Goal: Task Accomplishment & Management: Manage account settings

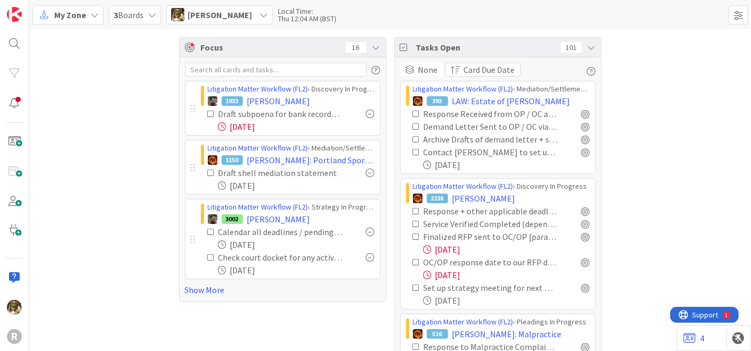
click at [91, 16] on icon at bounding box center [94, 15] width 9 height 9
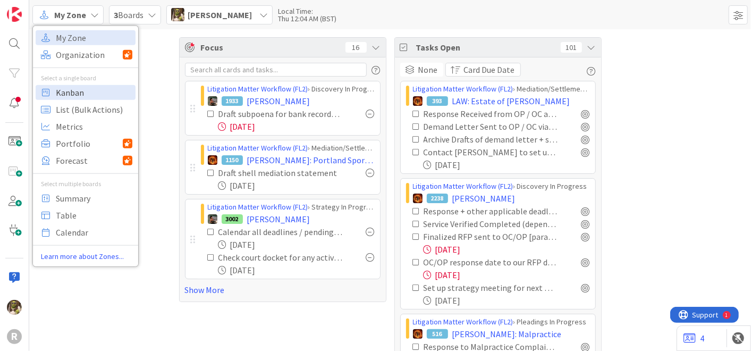
click at [81, 89] on span "Kanban" at bounding box center [94, 92] width 77 height 16
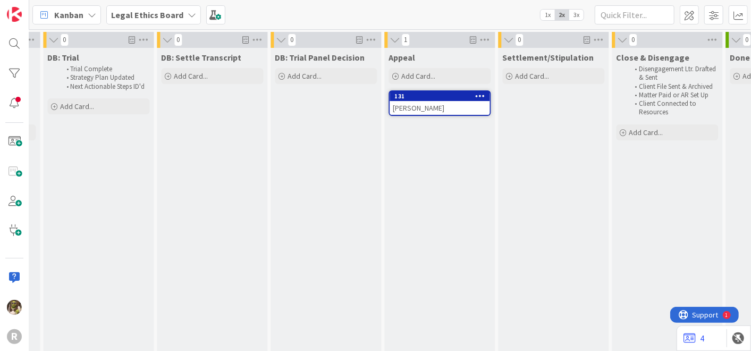
scroll to position [0, 1130]
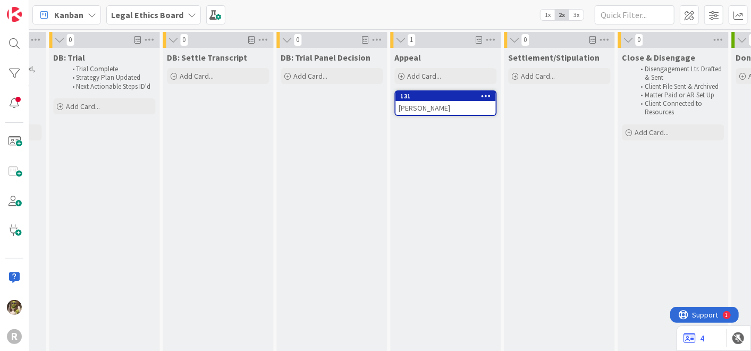
click at [451, 103] on div "ERSOFF, Isaac" at bounding box center [446, 108] width 100 height 14
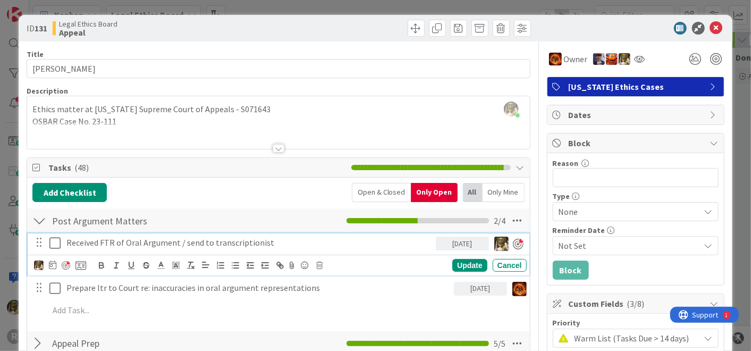
click at [281, 240] on p "Received FTR of Oral Argument / send to transcriptionist" at bounding box center [248, 243] width 365 height 12
click at [55, 267] on icon at bounding box center [52, 264] width 7 height 9
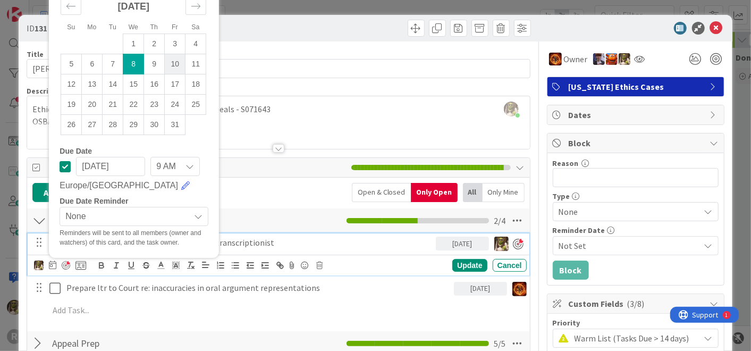
click at [178, 64] on td "10" at bounding box center [175, 64] width 21 height 20
type input "10/10/2025"
click at [460, 259] on div "Update" at bounding box center [469, 265] width 35 height 13
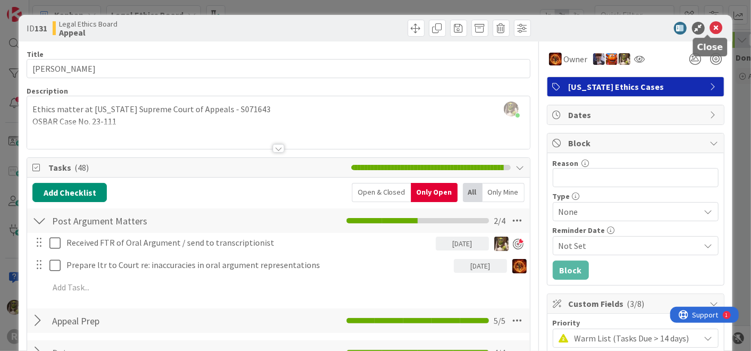
click at [711, 28] on icon at bounding box center [716, 28] width 13 height 13
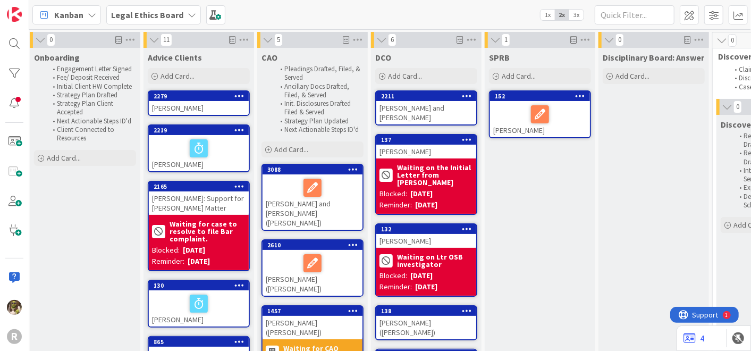
scroll to position [0, 114]
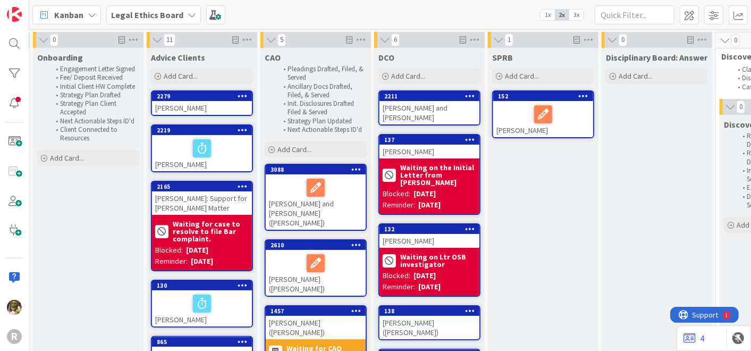
click at [511, 120] on div at bounding box center [544, 114] width 94 height 22
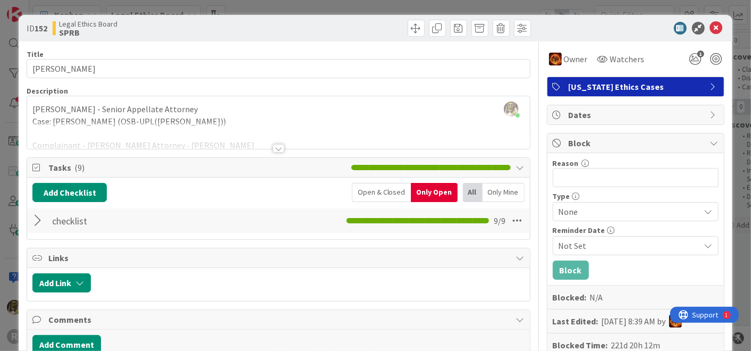
click at [276, 146] on div at bounding box center [279, 148] width 12 height 9
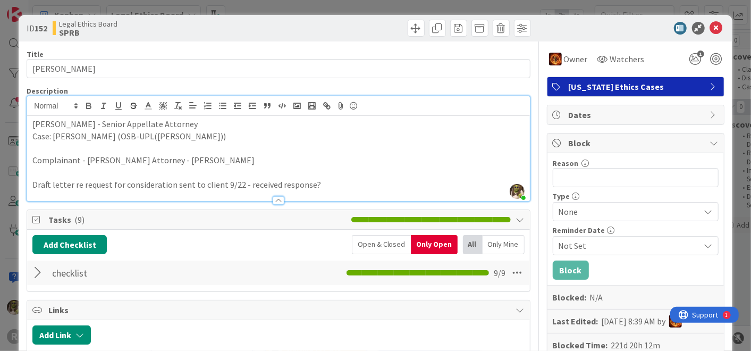
scroll to position [59, 0]
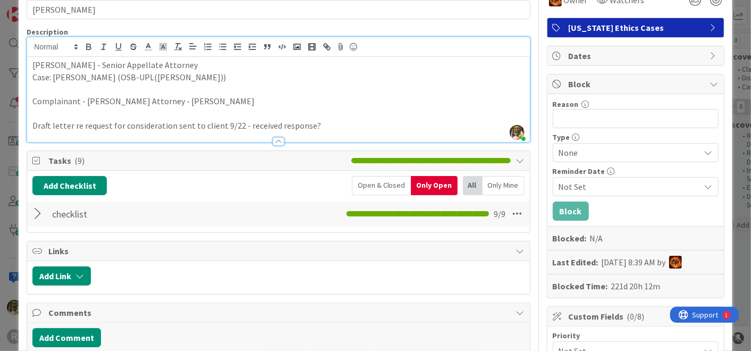
click at [44, 208] on div at bounding box center [39, 213] width 14 height 19
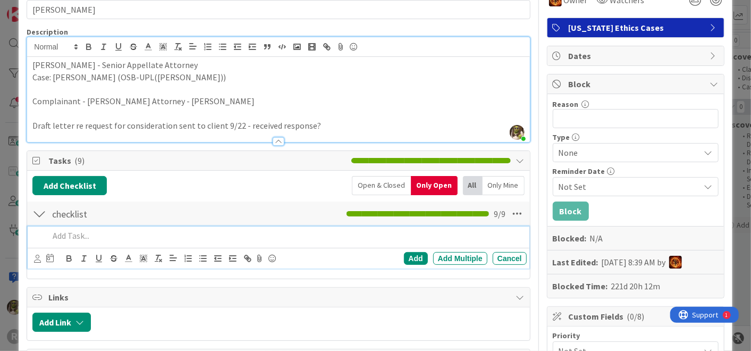
click at [147, 238] on p at bounding box center [285, 236] width 473 height 12
drag, startPoint x: 82, startPoint y: 235, endPoint x: 188, endPoint y: 259, distance: 108.1
click at [97, 237] on p "Send the request for consideration" at bounding box center [285, 236] width 473 height 12
click at [180, 234] on p "Send the request for consideration" at bounding box center [285, 236] width 473 height 12
click at [83, 236] on p "Send the request for consideration" at bounding box center [285, 236] width 473 height 12
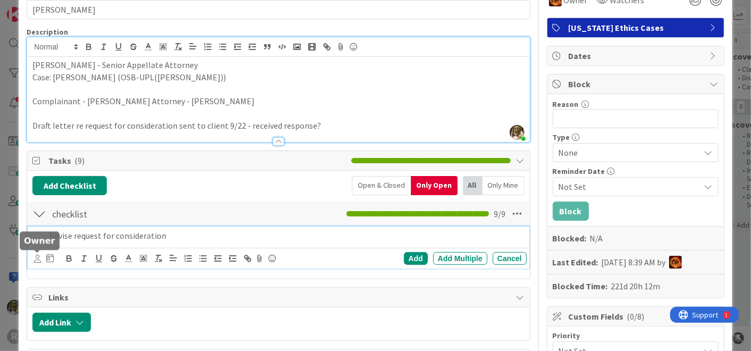
click at [37, 259] on icon at bounding box center [37, 259] width 7 height 8
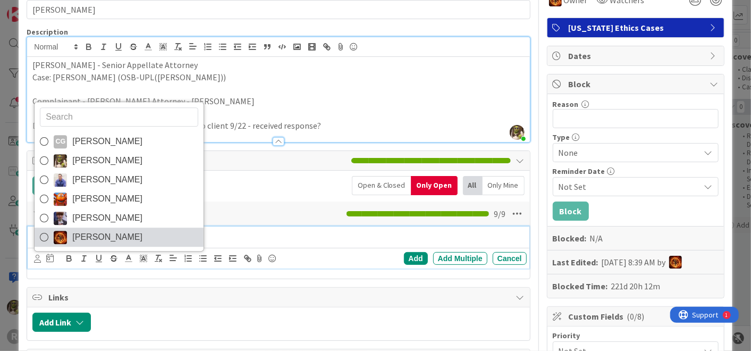
click at [108, 231] on span "Ted Reuter" at bounding box center [107, 237] width 70 height 16
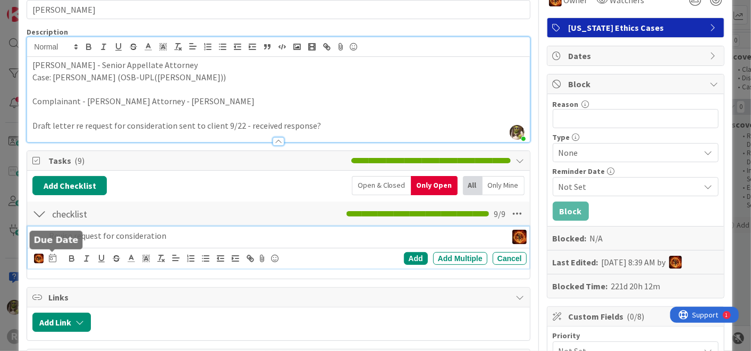
click at [54, 255] on icon at bounding box center [52, 258] width 7 height 9
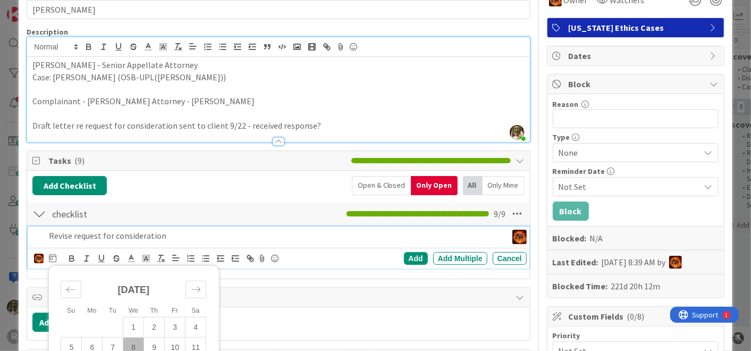
click at [136, 343] on td "8" at bounding box center [133, 347] width 21 height 20
click at [410, 259] on div "Add" at bounding box center [416, 258] width 24 height 13
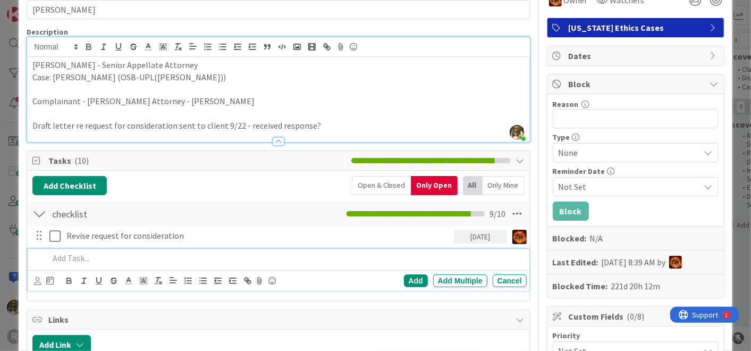
click at [91, 256] on p at bounding box center [285, 258] width 473 height 12
drag, startPoint x: 38, startPoint y: 279, endPoint x: 44, endPoint y: 276, distance: 6.4
click at [38, 279] on icon at bounding box center [37, 281] width 7 height 8
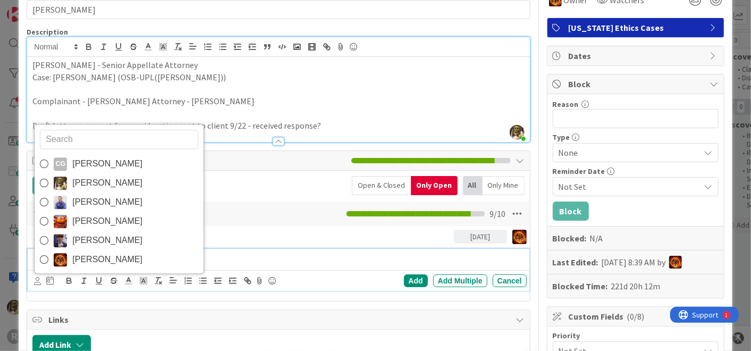
drag, startPoint x: 94, startPoint y: 187, endPoint x: 89, endPoint y: 194, distance: 8.4
click at [94, 187] on span "Devine Gines" at bounding box center [107, 183] width 70 height 16
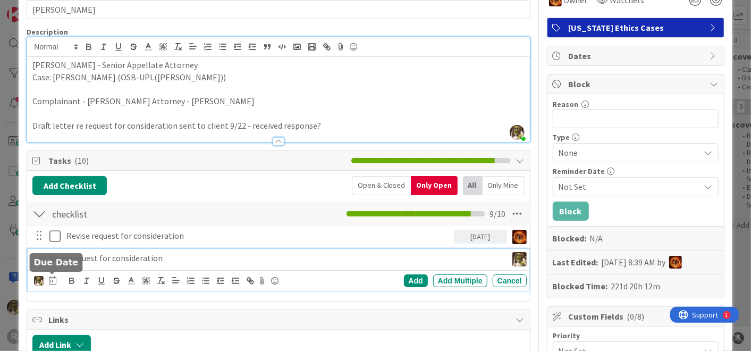
click at [53, 282] on icon at bounding box center [52, 280] width 7 height 9
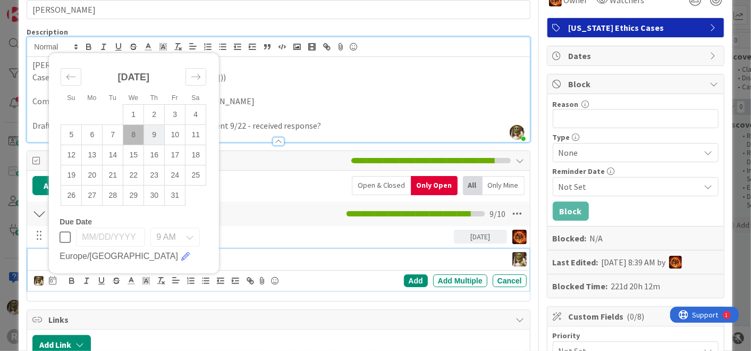
click at [153, 132] on td "9" at bounding box center [154, 135] width 21 height 20
type input "10/09/2025"
click at [415, 279] on div "Add" at bounding box center [416, 280] width 24 height 13
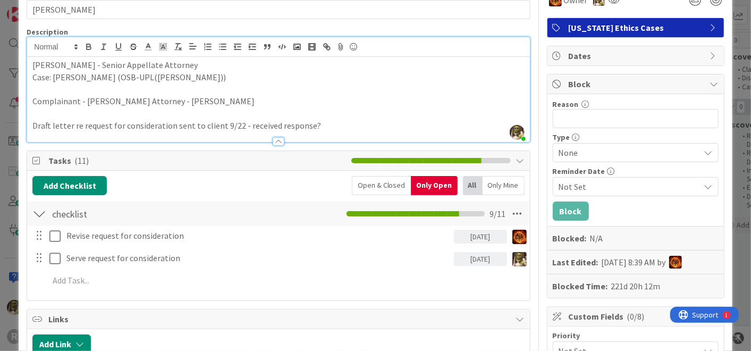
scroll to position [0, 0]
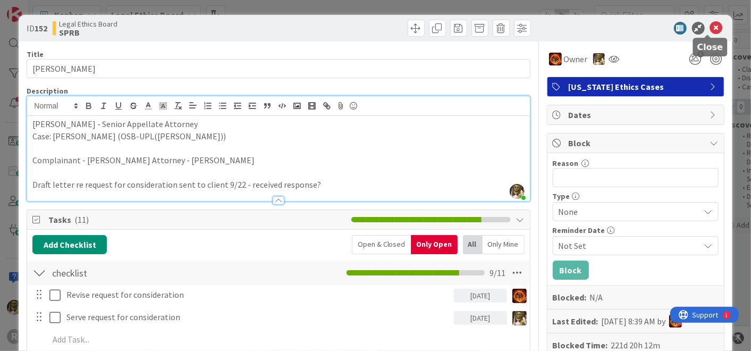
click at [710, 27] on icon at bounding box center [716, 28] width 13 height 13
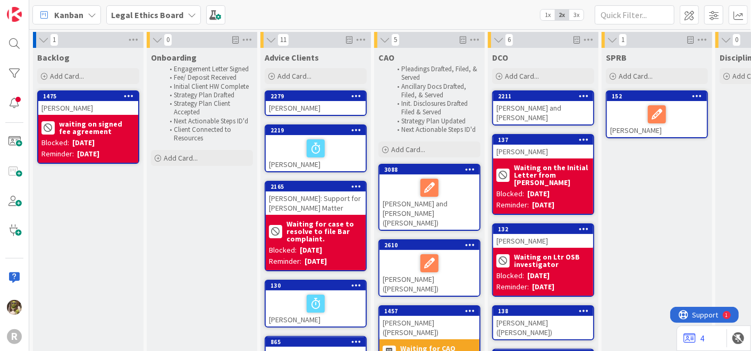
click at [555, 107] on div "Janzen, Caroline and Paul" at bounding box center [543, 112] width 100 height 23
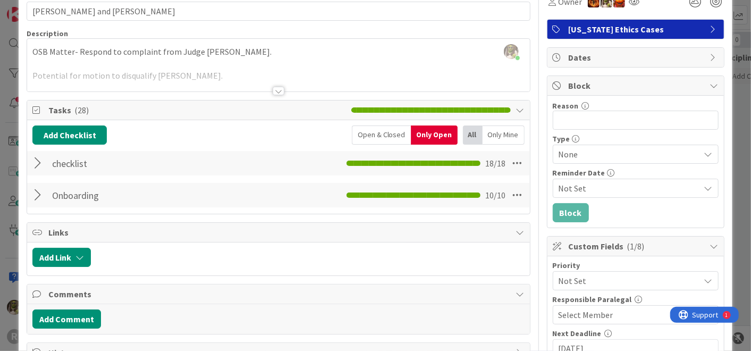
scroll to position [58, 0]
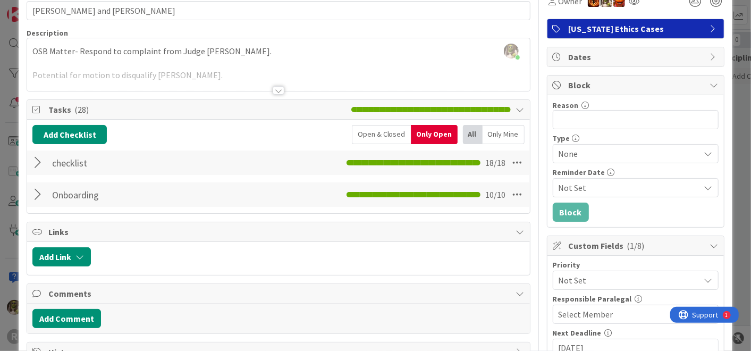
click at [273, 86] on div at bounding box center [279, 90] width 12 height 9
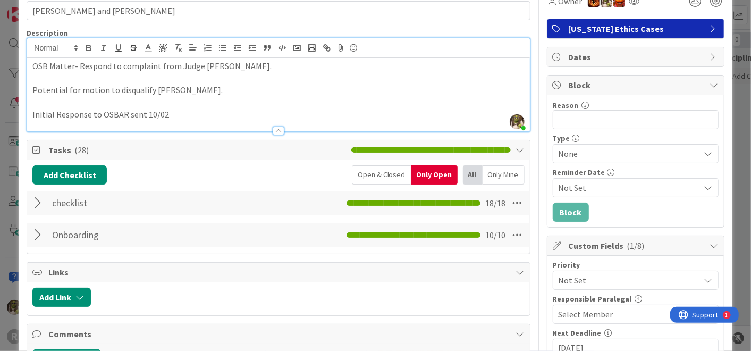
click at [41, 196] on div at bounding box center [39, 203] width 14 height 19
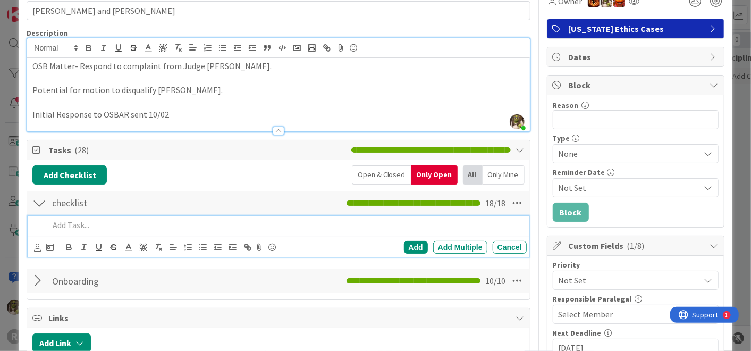
click at [89, 222] on p at bounding box center [285, 225] width 473 height 12
click at [36, 250] on div at bounding box center [37, 247] width 7 height 12
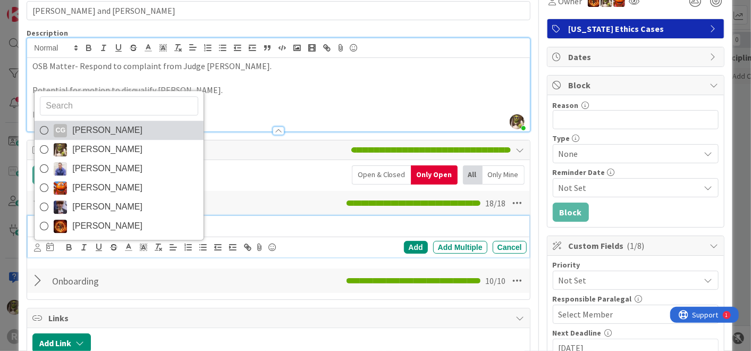
click at [62, 136] on link "CG Casandra Garcia Lopez" at bounding box center [119, 130] width 169 height 19
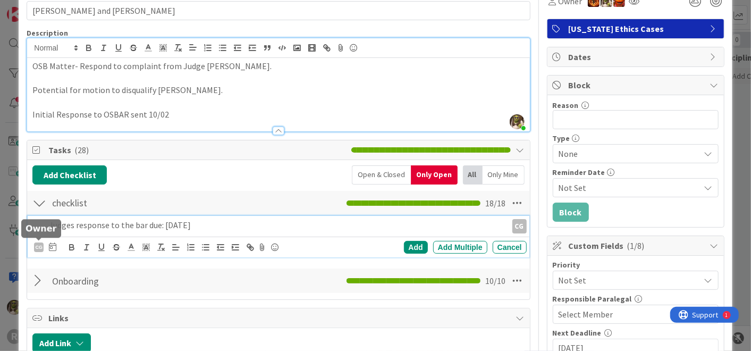
click at [38, 245] on div "CG" at bounding box center [39, 247] width 10 height 10
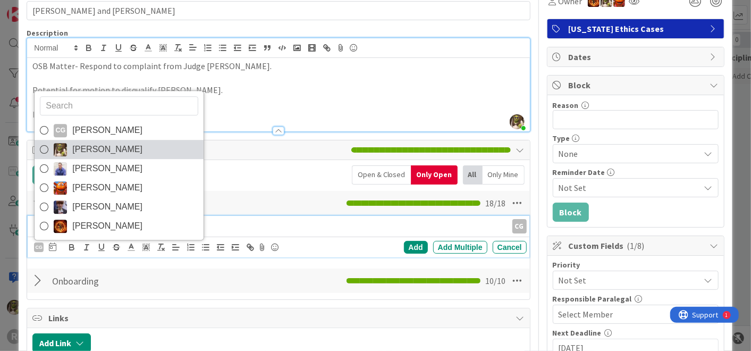
click at [91, 148] on span "Devine Gines" at bounding box center [107, 150] width 70 height 16
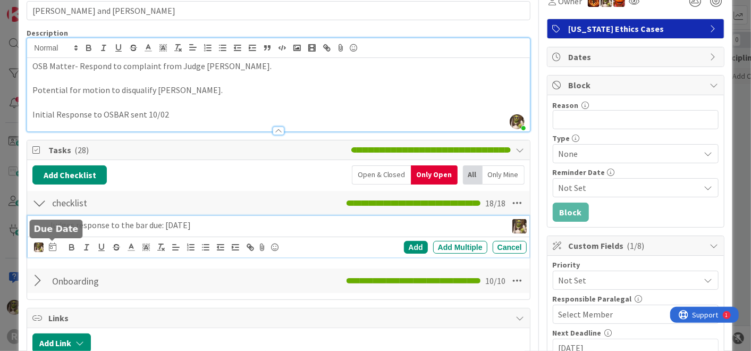
click at [53, 246] on icon at bounding box center [52, 246] width 7 height 9
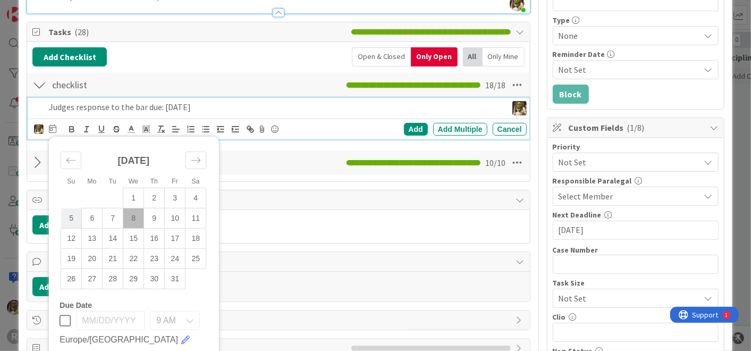
scroll to position [176, 0]
drag, startPoint x: 155, startPoint y: 279, endPoint x: 413, endPoint y: 169, distance: 281.0
click at [162, 272] on td "30" at bounding box center [154, 279] width 21 height 20
click at [406, 124] on div "Add" at bounding box center [416, 129] width 24 height 13
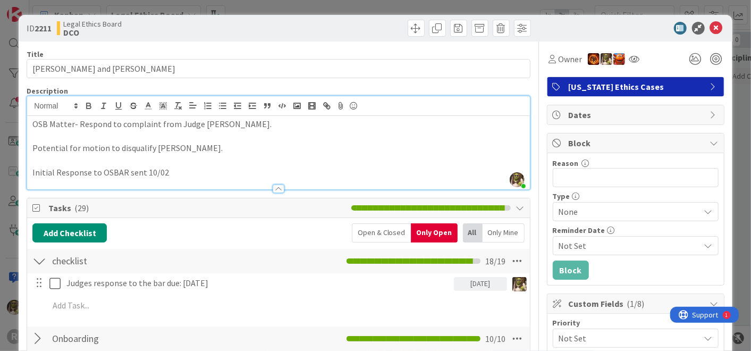
scroll to position [0, 0]
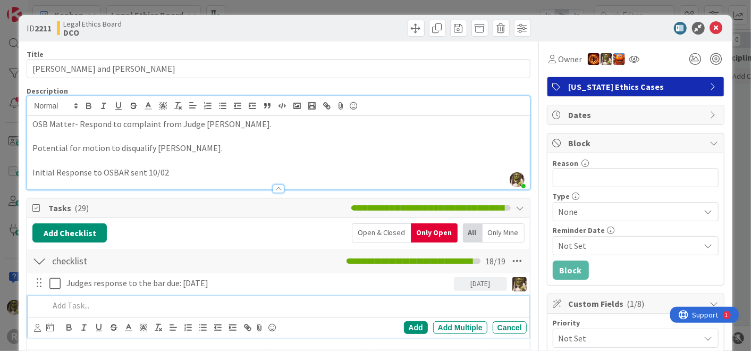
click at [96, 306] on p at bounding box center [285, 305] width 473 height 12
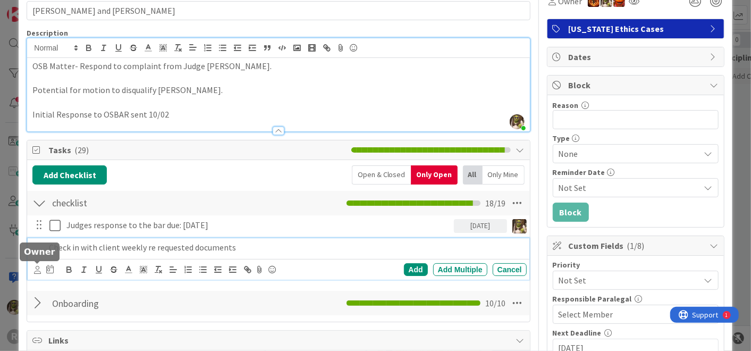
scroll to position [58, 0]
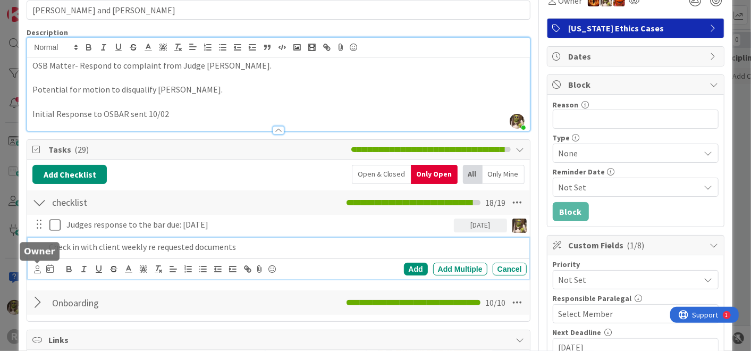
click at [36, 268] on icon at bounding box center [37, 269] width 7 height 8
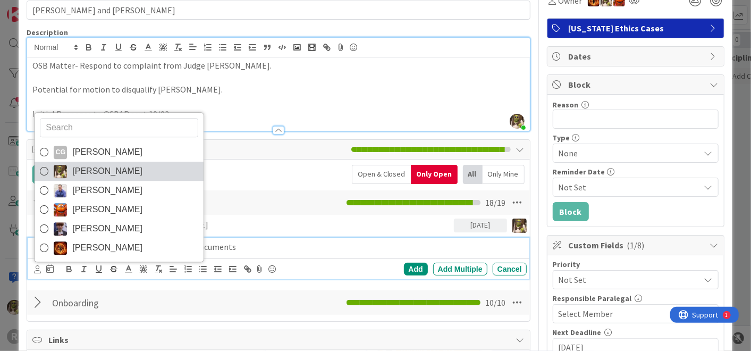
click at [99, 173] on span "Devine Gines" at bounding box center [107, 172] width 70 height 16
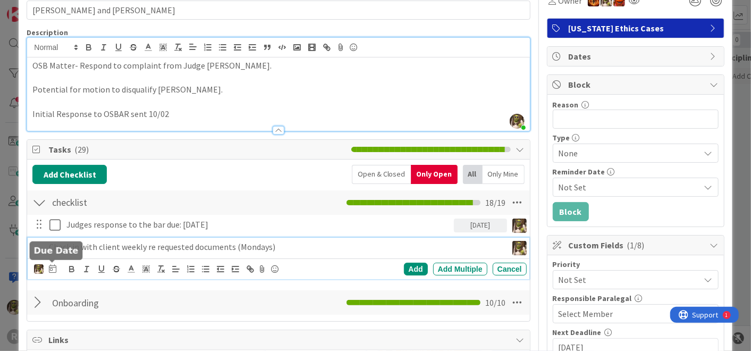
click at [55, 267] on icon at bounding box center [52, 268] width 7 height 9
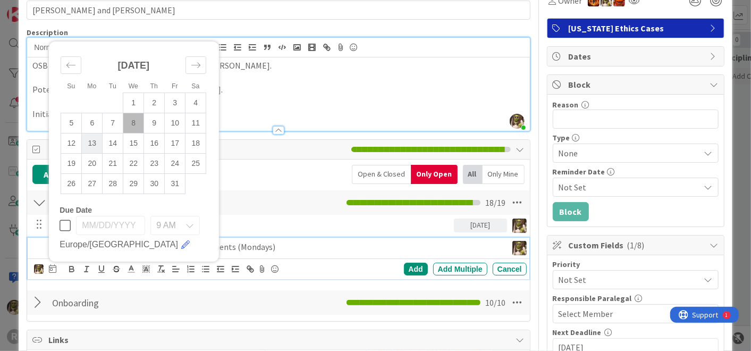
click at [95, 141] on td "13" at bounding box center [92, 143] width 21 height 20
click at [415, 268] on div "Add" at bounding box center [416, 269] width 24 height 13
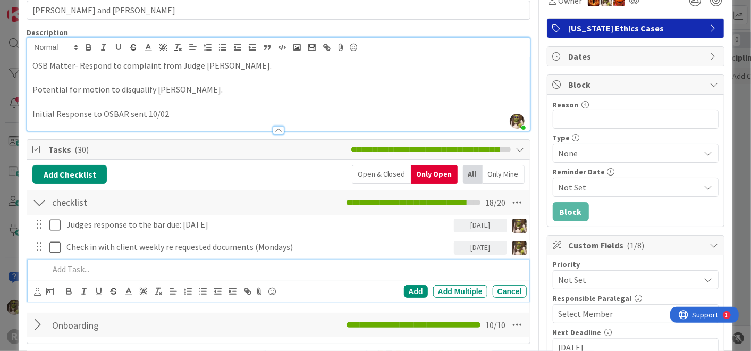
click at [133, 268] on p at bounding box center [285, 269] width 473 height 12
click at [232, 270] on p "Review requested documents from and compare to what we received / haven't recei…" at bounding box center [285, 269] width 473 height 12
drag, startPoint x: 273, startPoint y: 267, endPoint x: 231, endPoint y: 269, distance: 42.6
click at [231, 269] on p "Review requested documents from and compare to (10/1 email) what we received / …" at bounding box center [285, 269] width 473 height 12
copy p "(10/1 email)"
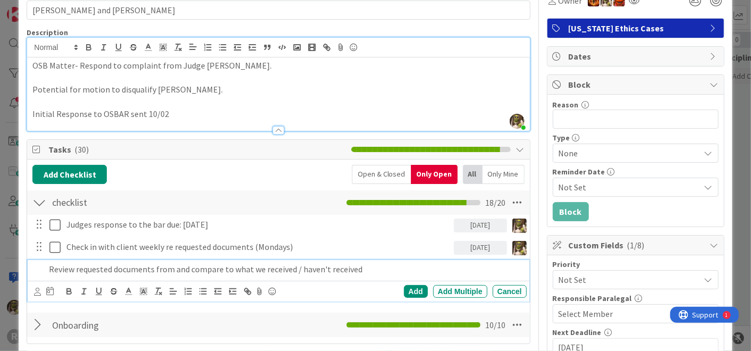
click at [372, 265] on p "Review requested documents from and compare to what we received / haven't recei…" at bounding box center [285, 269] width 473 height 12
click at [363, 271] on p "Review requested documents from and compare to what we received / haven't recei…" at bounding box center [285, 269] width 473 height 12
click at [35, 292] on icon at bounding box center [37, 292] width 7 height 8
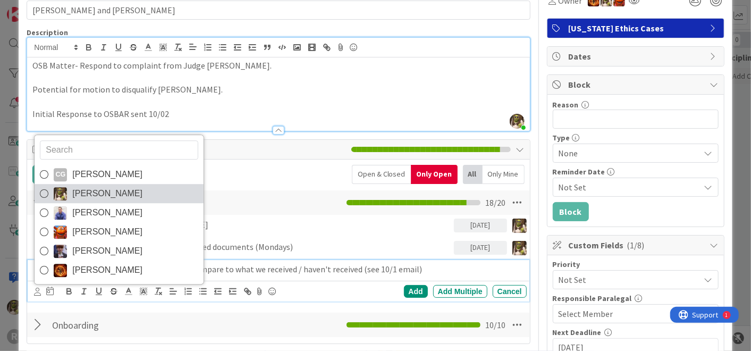
click at [65, 187] on img at bounding box center [60, 193] width 13 height 13
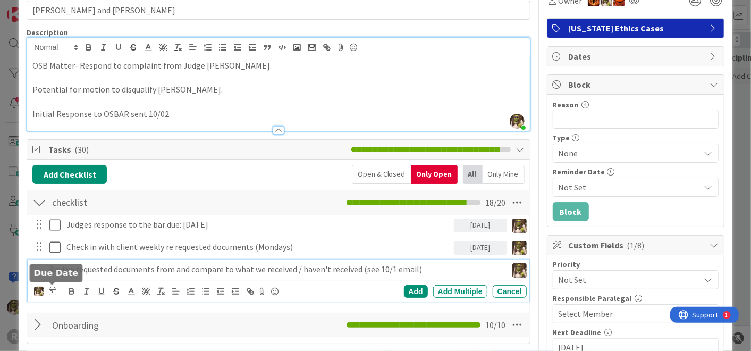
click at [52, 292] on icon at bounding box center [52, 291] width 7 height 9
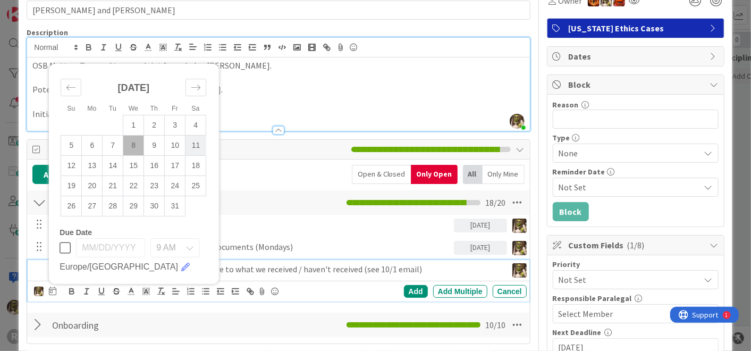
drag, startPoint x: 173, startPoint y: 146, endPoint x: 202, endPoint y: 145, distance: 28.7
click at [173, 145] on td "10" at bounding box center [175, 146] width 21 height 20
click at [409, 292] on div "Add" at bounding box center [416, 291] width 24 height 13
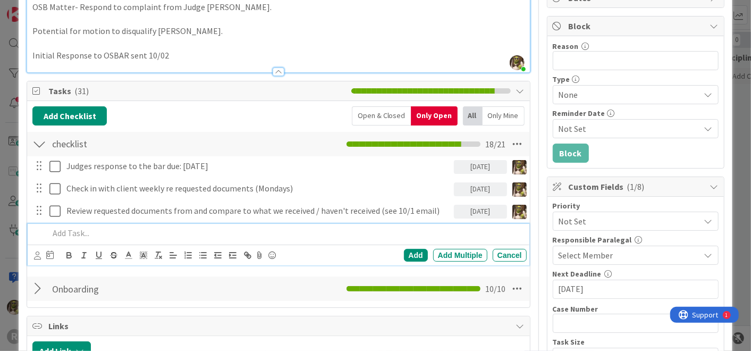
scroll to position [117, 0]
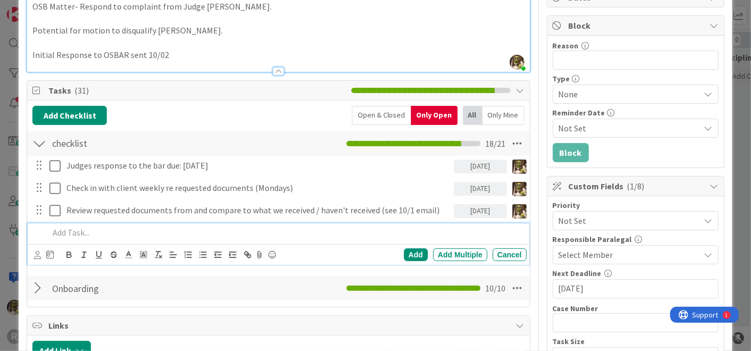
click at [399, 224] on div at bounding box center [286, 232] width 482 height 19
click at [454, 204] on div "10/10/2025" at bounding box center [480, 211] width 53 height 14
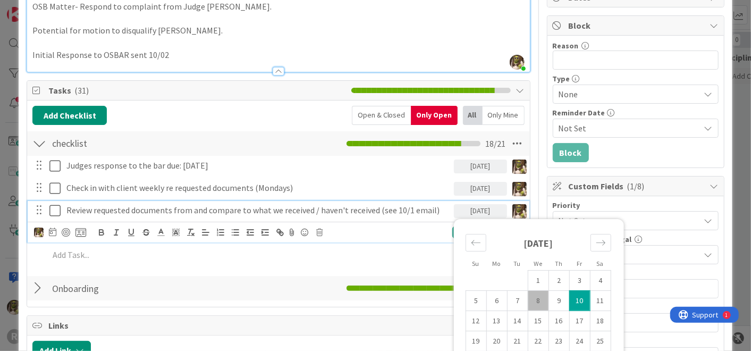
click at [434, 204] on p "Review requested documents from and compare to what we received / haven't recei…" at bounding box center [257, 210] width 383 height 12
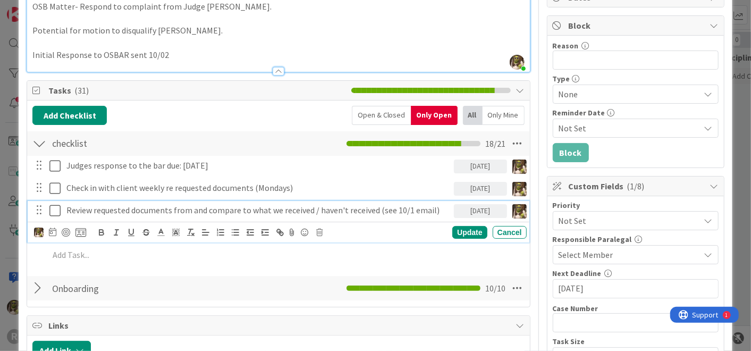
click at [334, 225] on div "Update Cancel" at bounding box center [280, 232] width 492 height 15
click at [509, 232] on div "Cancel" at bounding box center [510, 232] width 34 height 13
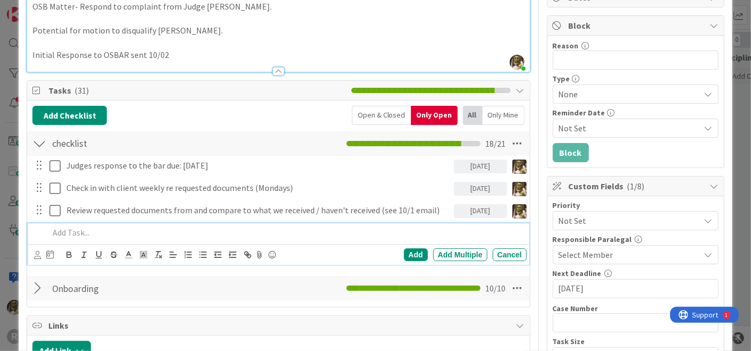
click at [120, 235] on p at bounding box center [285, 232] width 473 height 12
click at [493, 256] on div "Cancel" at bounding box center [510, 254] width 34 height 13
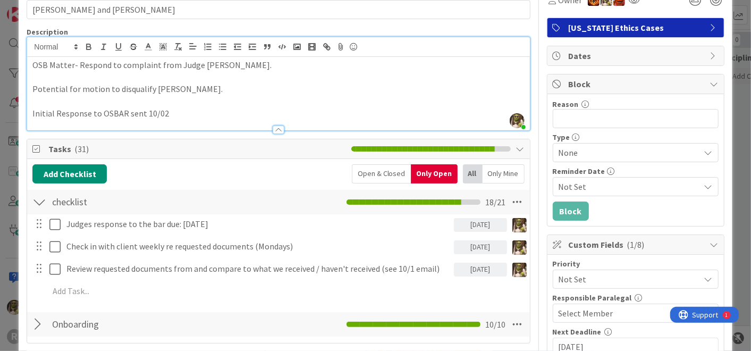
scroll to position [59, 0]
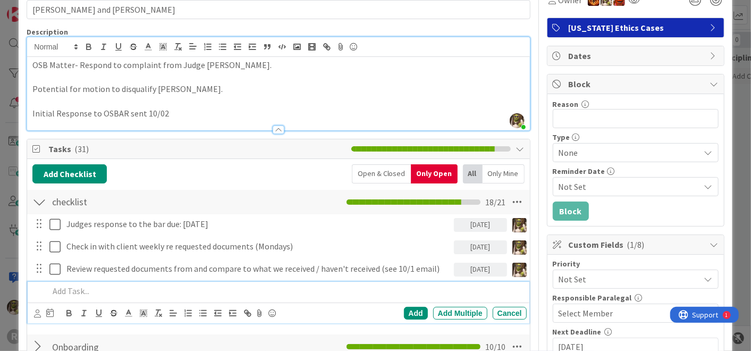
click at [194, 291] on p at bounding box center [285, 291] width 473 height 12
click at [37, 312] on icon at bounding box center [37, 313] width 7 height 8
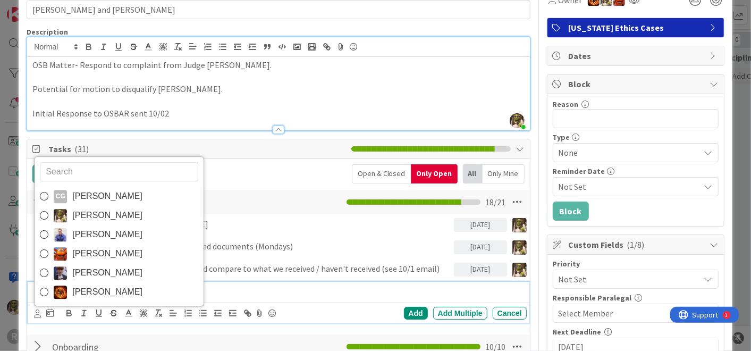
drag, startPoint x: 101, startPoint y: 218, endPoint x: 97, endPoint y: 228, distance: 10.0
click at [101, 218] on span "Devine Gines" at bounding box center [107, 216] width 70 height 16
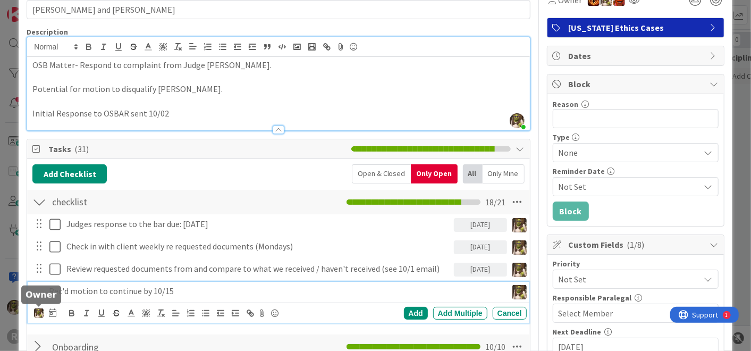
click at [39, 316] on div at bounding box center [39, 313] width 10 height 12
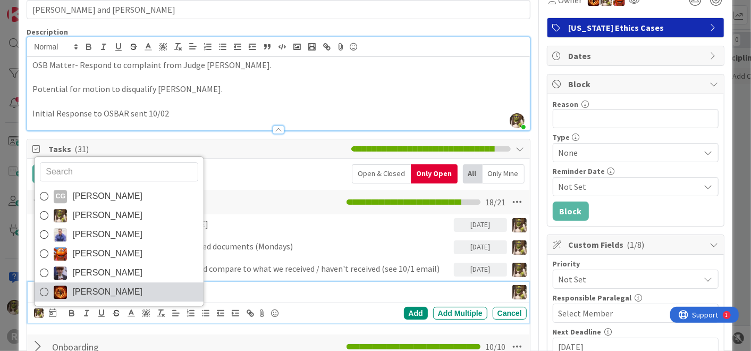
click at [96, 292] on span "Ted Reuter" at bounding box center [107, 292] width 70 height 16
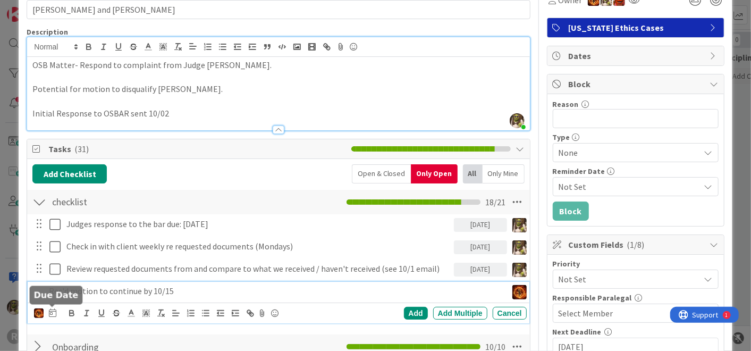
click at [53, 309] on icon at bounding box center [52, 312] width 7 height 9
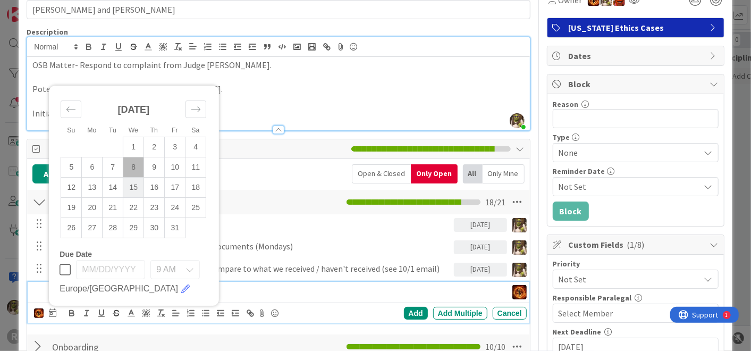
click at [137, 187] on td "15" at bounding box center [133, 188] width 21 height 20
click at [413, 310] on div "Add" at bounding box center [416, 313] width 24 height 13
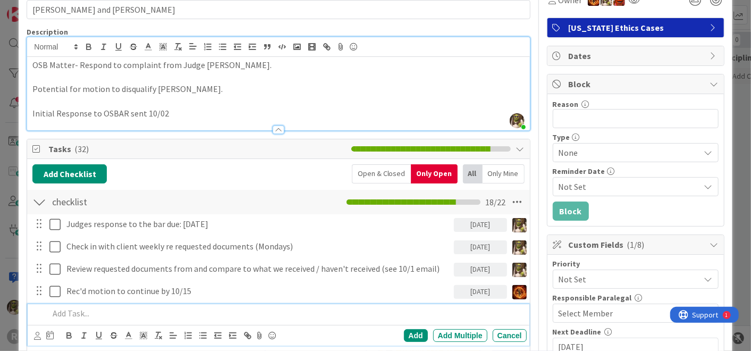
click at [136, 309] on p at bounding box center [285, 313] width 473 height 12
click at [275, 313] on p "Follow up with client recommendation letters for" at bounding box center [285, 313] width 473 height 12
click at [39, 332] on icon at bounding box center [37, 336] width 7 height 8
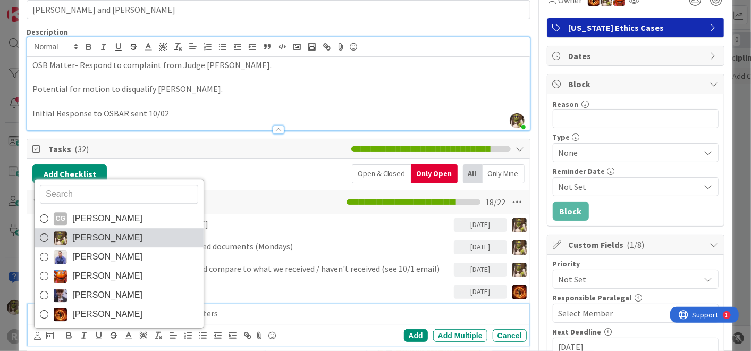
click at [61, 238] on img at bounding box center [60, 237] width 13 height 13
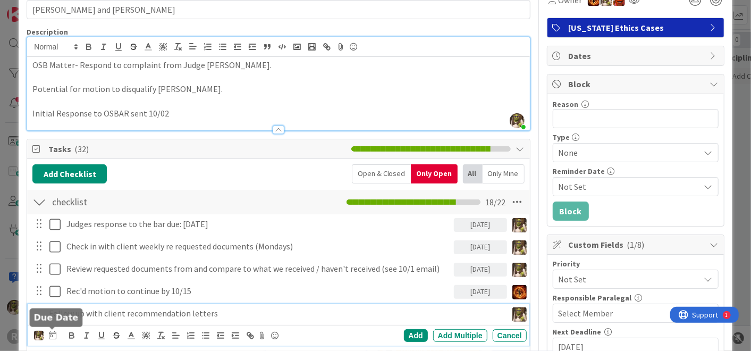
click at [52, 333] on icon at bounding box center [52, 335] width 7 height 9
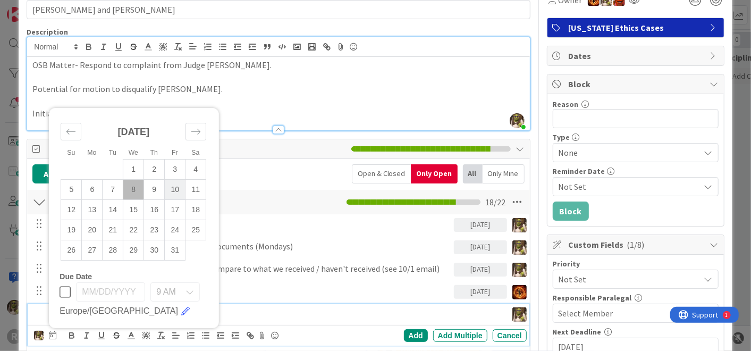
click at [174, 188] on td "10" at bounding box center [175, 190] width 21 height 20
click at [98, 212] on td "13" at bounding box center [92, 210] width 21 height 20
type input "10/13/2025"
click at [406, 334] on div "Add" at bounding box center [416, 335] width 24 height 13
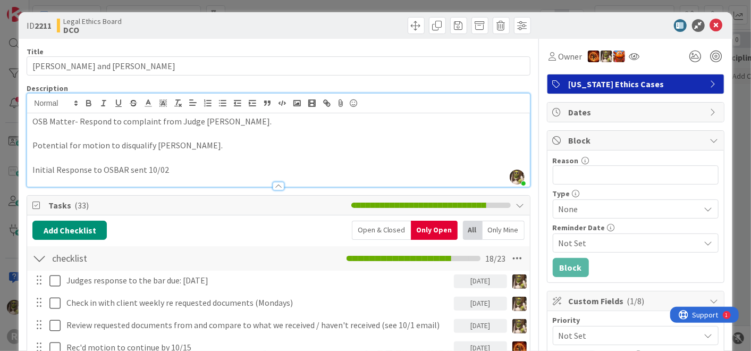
scroll to position [0, 0]
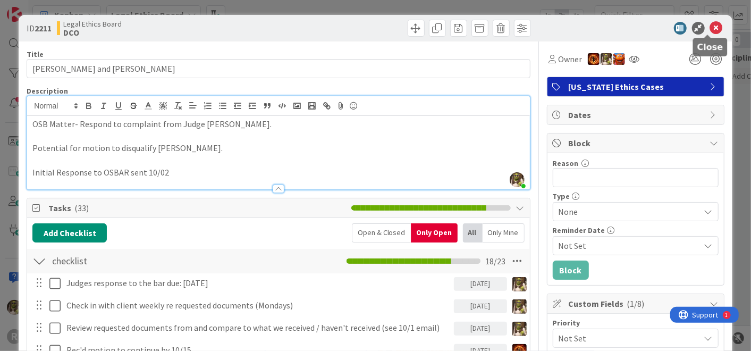
click at [710, 24] on icon at bounding box center [716, 28] width 13 height 13
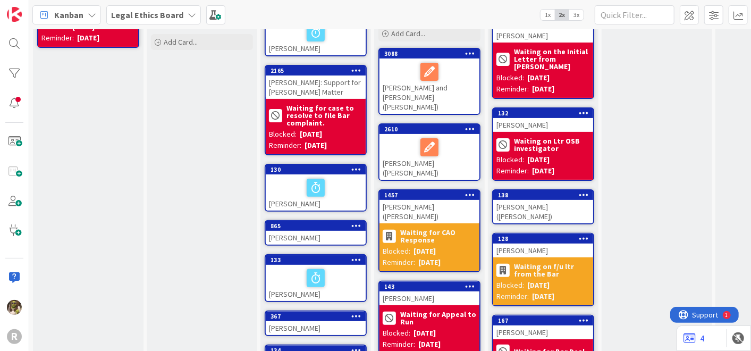
scroll to position [116, 0]
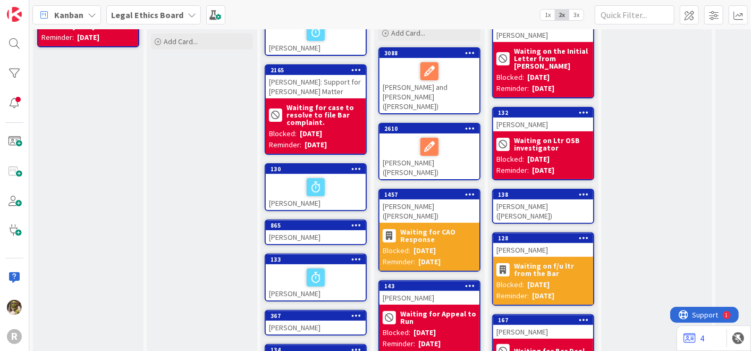
click at [541, 199] on div "OHLMANN, Aime (Carty)" at bounding box center [543, 210] width 100 height 23
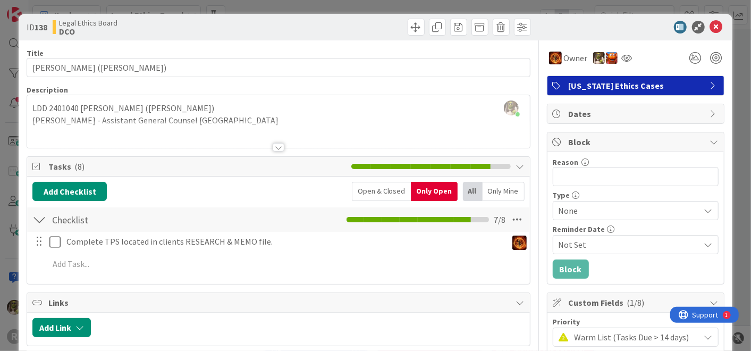
scroll to position [1, 0]
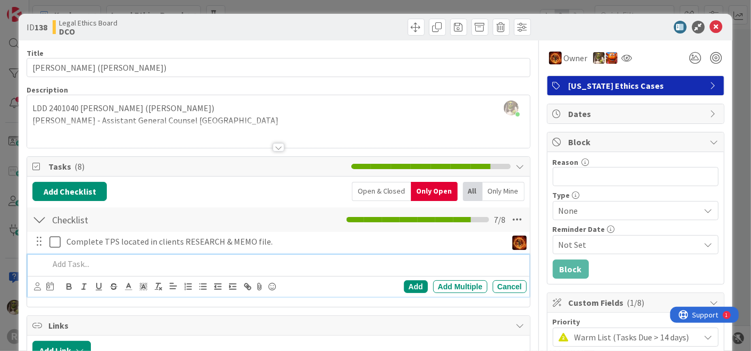
click at [149, 264] on p at bounding box center [285, 264] width 473 height 12
click at [39, 289] on div at bounding box center [37, 287] width 7 height 12
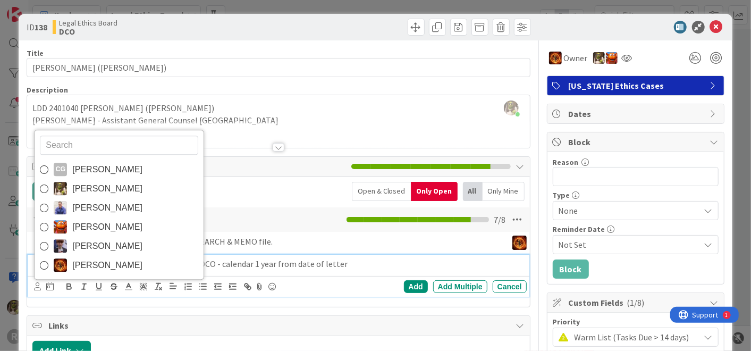
click at [64, 191] on img at bounding box center [60, 188] width 13 height 13
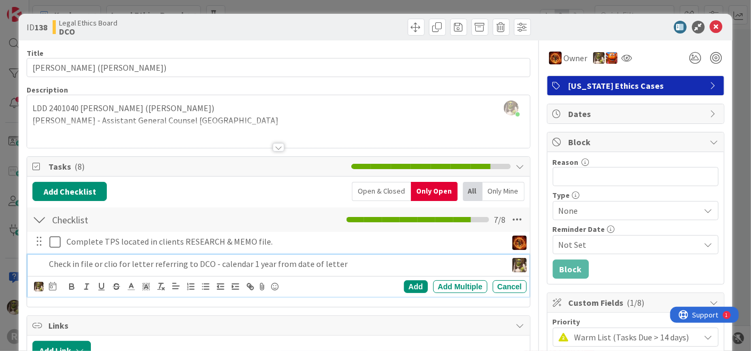
click at [57, 285] on div "CG Casandra Garcia Lopez Devine Gines John Grant Kiara Adams Minka Laine Friese…" at bounding box center [280, 286] width 492 height 15
click at [51, 282] on icon at bounding box center [52, 286] width 7 height 9
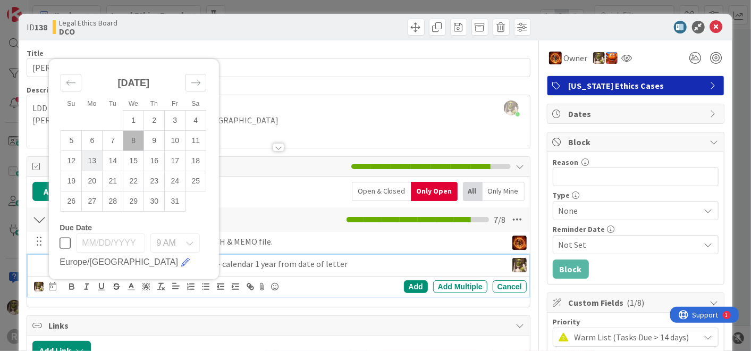
click at [97, 162] on td "13" at bounding box center [92, 160] width 21 height 20
type input "10/13/2025"
click at [406, 280] on div "Add" at bounding box center [416, 286] width 24 height 13
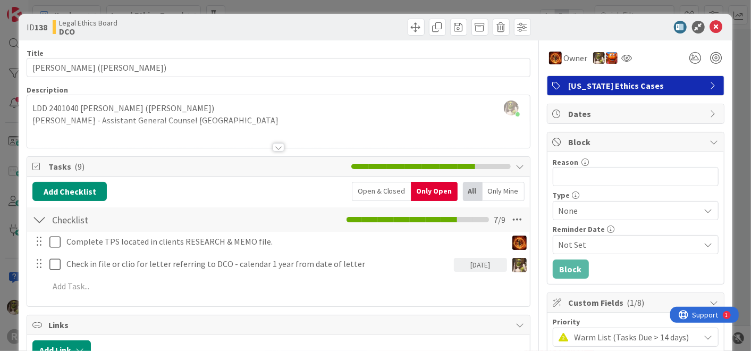
scroll to position [0, 0]
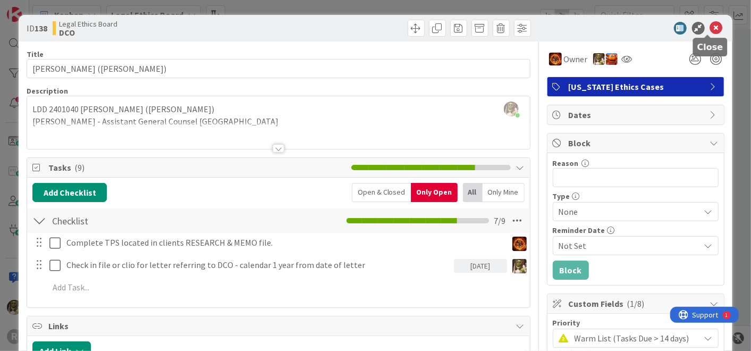
click at [710, 26] on icon at bounding box center [716, 28] width 13 height 13
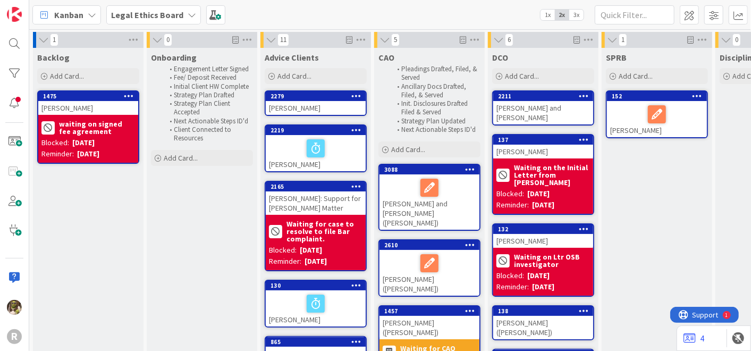
click at [466, 191] on div at bounding box center [430, 188] width 94 height 22
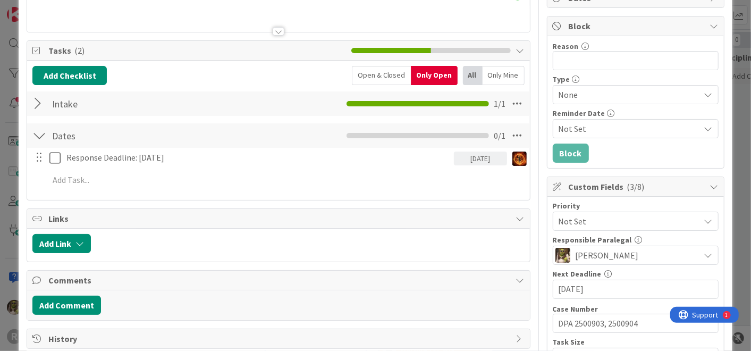
scroll to position [117, 0]
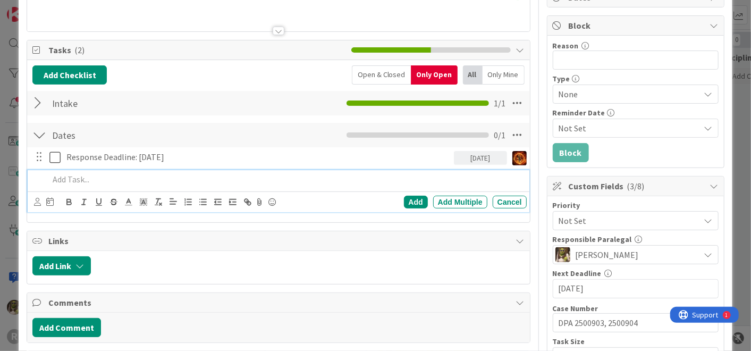
click at [139, 180] on p at bounding box center [285, 179] width 473 height 12
click at [37, 198] on icon at bounding box center [37, 202] width 7 height 8
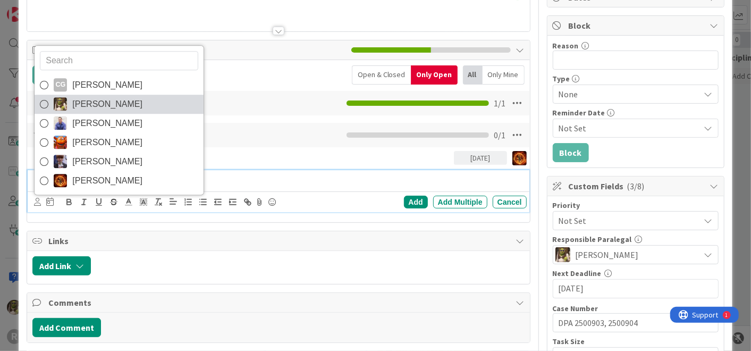
click at [91, 106] on span "Devine Gines" at bounding box center [107, 104] width 70 height 16
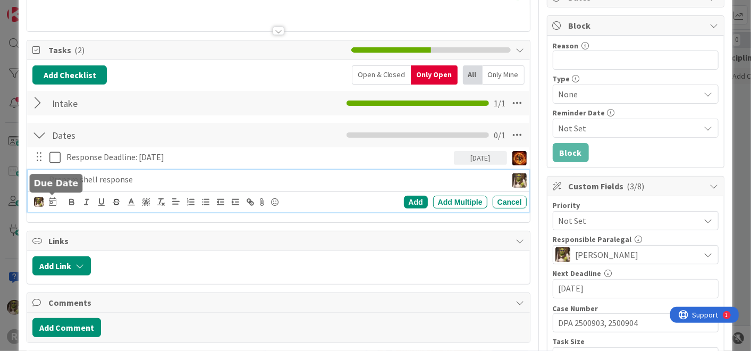
click at [53, 198] on icon at bounding box center [52, 201] width 7 height 9
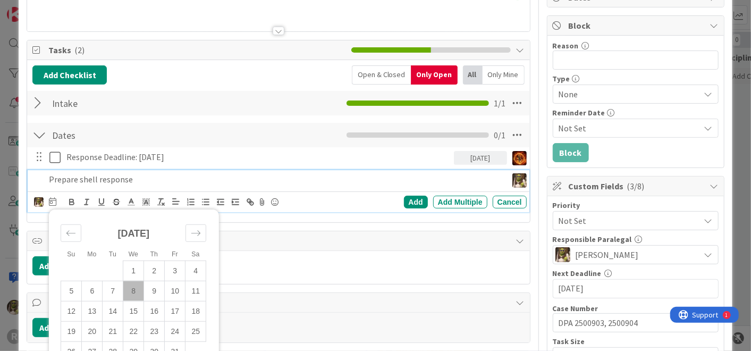
drag, startPoint x: 177, startPoint y: 312, endPoint x: 227, endPoint y: 252, distance: 78.1
click at [177, 312] on td "17" at bounding box center [175, 311] width 21 height 20
click at [404, 201] on div "Add" at bounding box center [416, 202] width 24 height 13
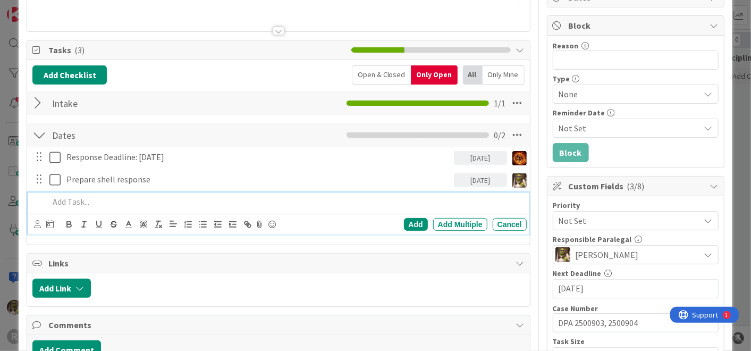
click at [110, 200] on p at bounding box center [285, 202] width 473 height 12
drag, startPoint x: 77, startPoint y: 199, endPoint x: 125, endPoint y: 196, distance: 47.9
click at [78, 199] on p "Review materials and determine if we need anything else" at bounding box center [285, 202] width 473 height 12
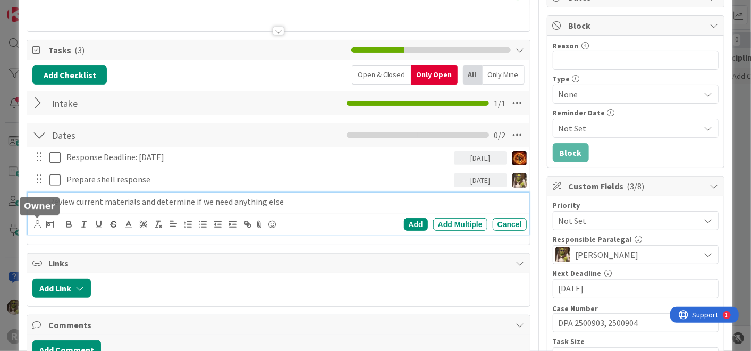
click at [34, 221] on icon at bounding box center [37, 224] width 7 height 8
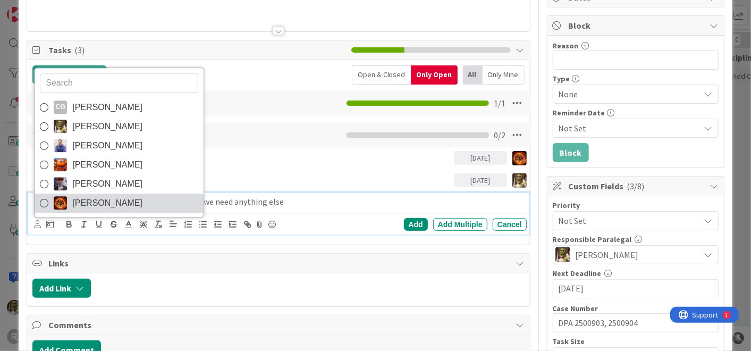
click at [91, 202] on span "Ted Reuter" at bounding box center [107, 203] width 70 height 16
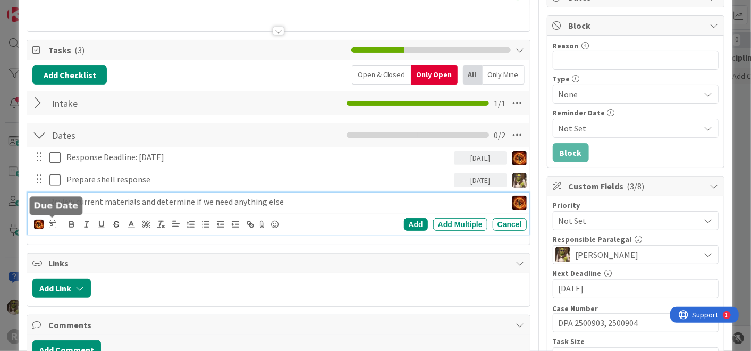
click at [54, 222] on icon at bounding box center [52, 224] width 7 height 9
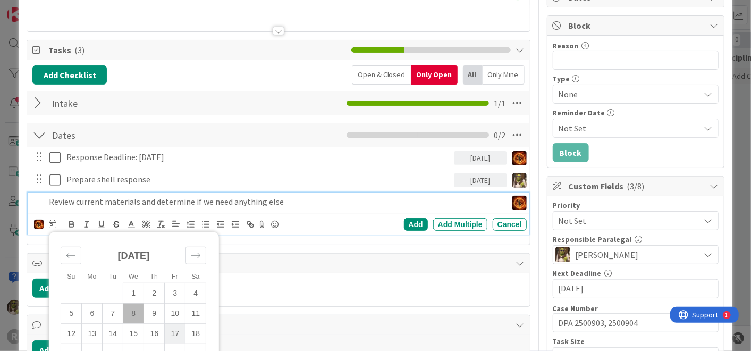
click at [176, 328] on td "17" at bounding box center [175, 333] width 21 height 20
click at [407, 223] on div "Add" at bounding box center [416, 224] width 24 height 13
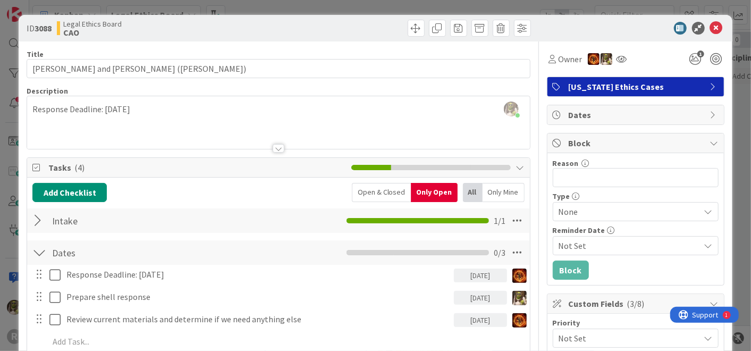
scroll to position [0, 0]
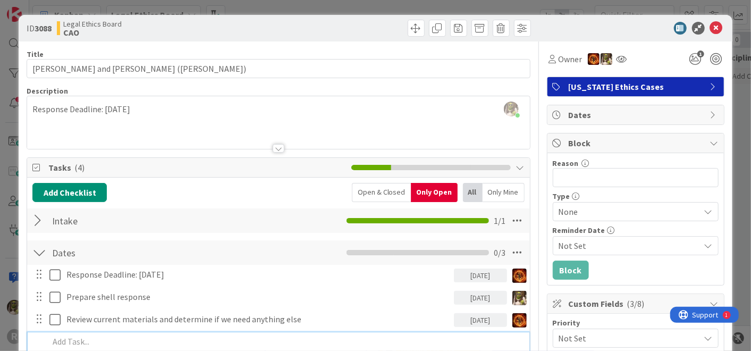
click at [101, 347] on div at bounding box center [286, 341] width 482 height 19
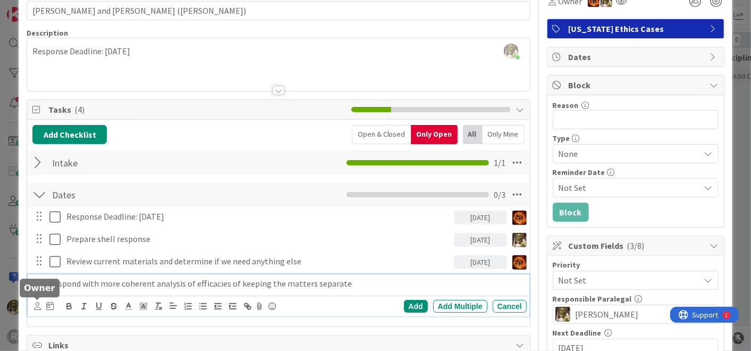
click at [40, 305] on icon at bounding box center [37, 306] width 7 height 8
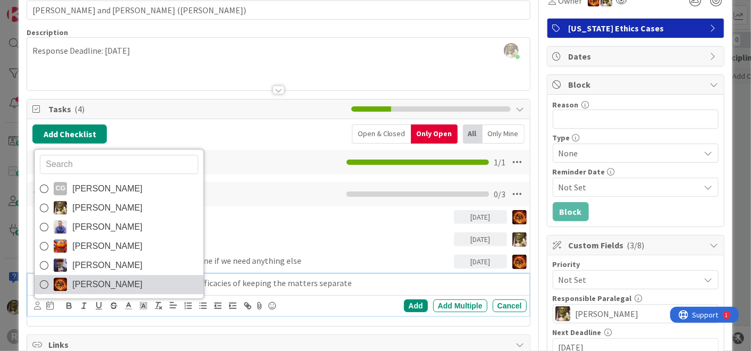
click at [98, 282] on span "Ted Reuter" at bounding box center [107, 284] width 70 height 16
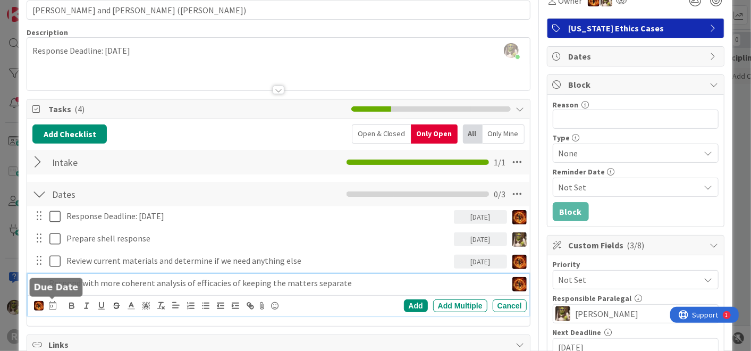
click at [53, 302] on icon at bounding box center [52, 305] width 7 height 9
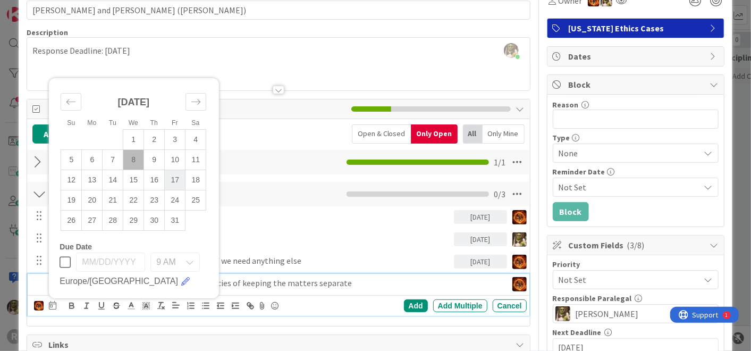
click at [179, 179] on td "17" at bounding box center [175, 180] width 21 height 20
type input "10/17/2025"
click at [404, 304] on div "Add" at bounding box center [416, 305] width 24 height 13
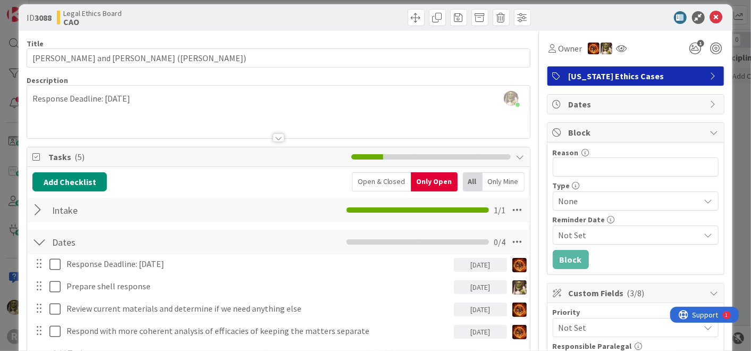
scroll to position [0, 0]
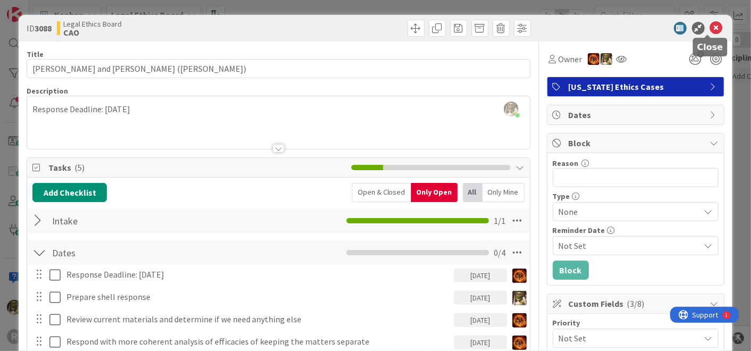
click at [710, 28] on icon at bounding box center [716, 28] width 13 height 13
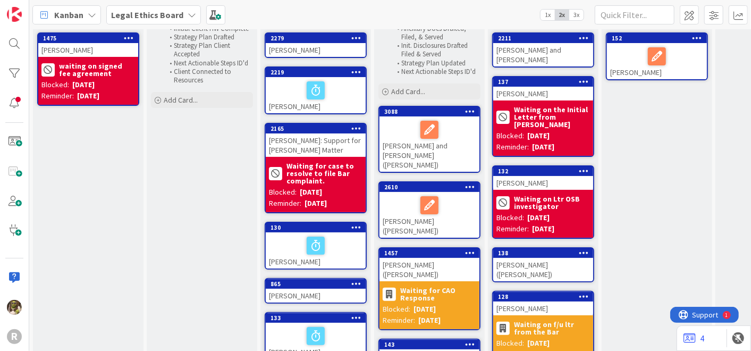
scroll to position [58, 0]
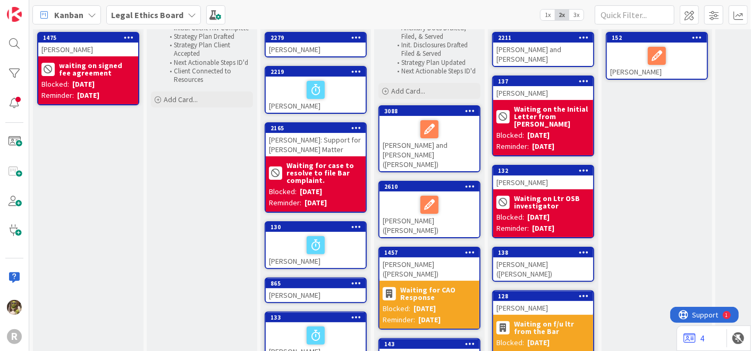
click at [454, 217] on div "OHLMANN, Aime (Kaleena Holzinger-Fancher)" at bounding box center [430, 214] width 100 height 46
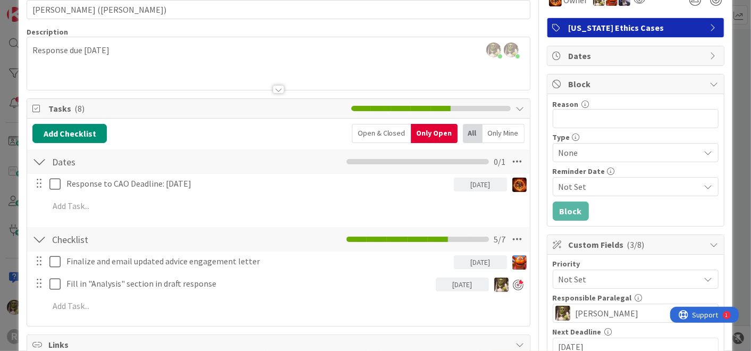
scroll to position [59, 0]
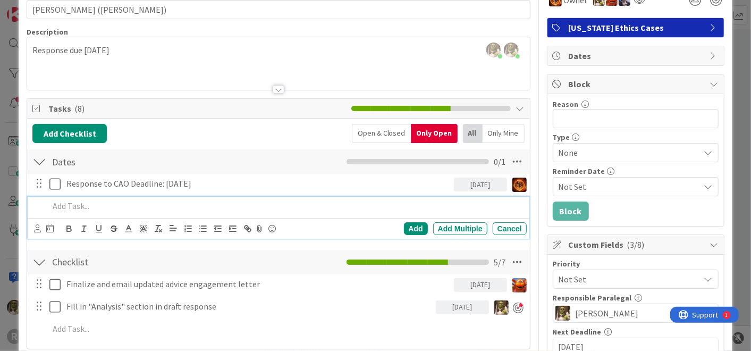
click at [68, 201] on p at bounding box center [285, 206] width 473 height 12
click at [46, 228] on icon at bounding box center [49, 228] width 7 height 9
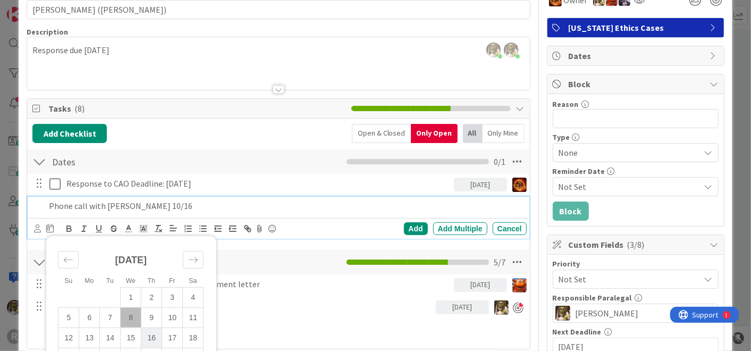
click at [152, 334] on td "16" at bounding box center [151, 337] width 21 height 20
type input "10/16/2025"
click at [405, 226] on div "Add" at bounding box center [416, 228] width 24 height 13
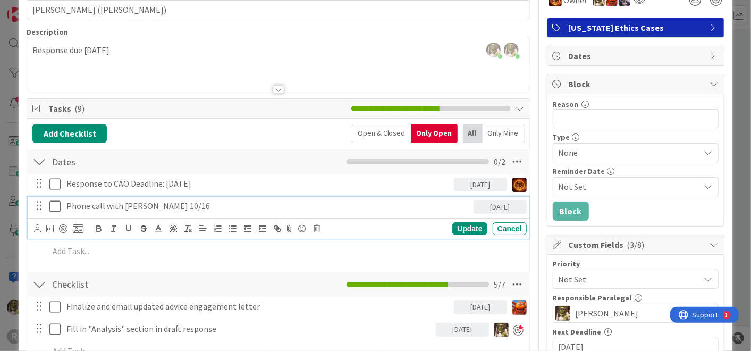
click at [215, 205] on p "Phone call with Linda Klaschke 10/16" at bounding box center [267, 206] width 403 height 12
click at [36, 227] on icon at bounding box center [37, 228] width 7 height 8
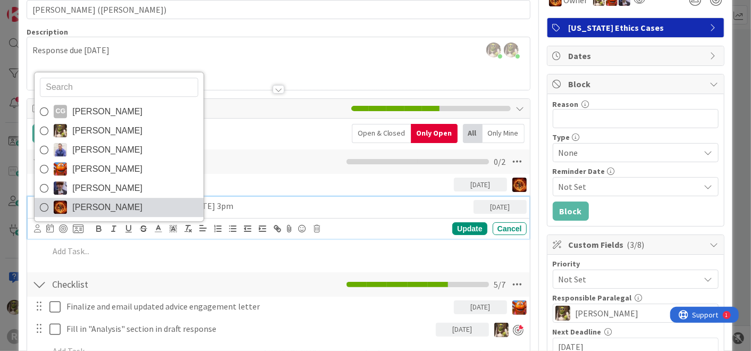
click at [91, 206] on span "Ted Reuter" at bounding box center [107, 207] width 70 height 16
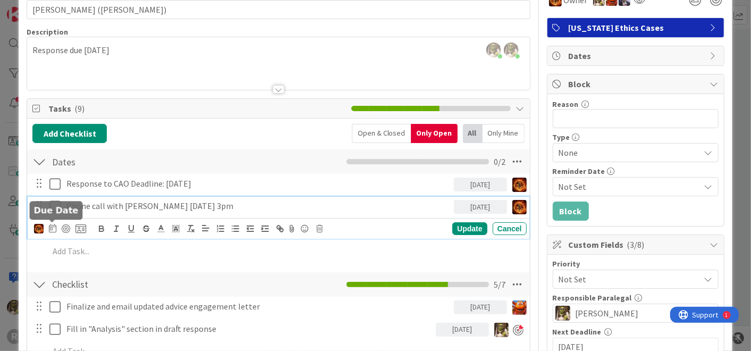
click at [50, 229] on icon at bounding box center [52, 228] width 7 height 9
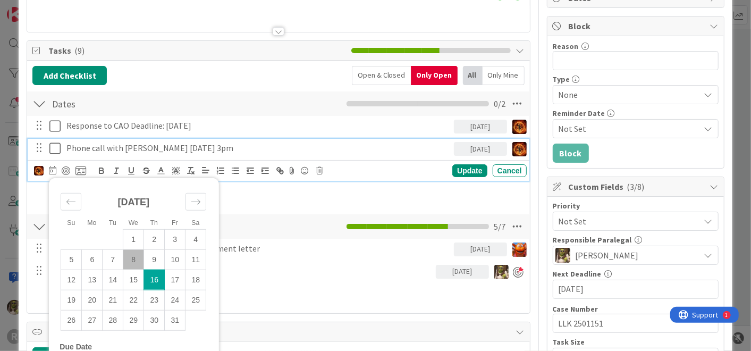
scroll to position [117, 0]
click at [151, 280] on td "16" at bounding box center [154, 279] width 21 height 20
click at [467, 167] on div "Update" at bounding box center [469, 170] width 35 height 13
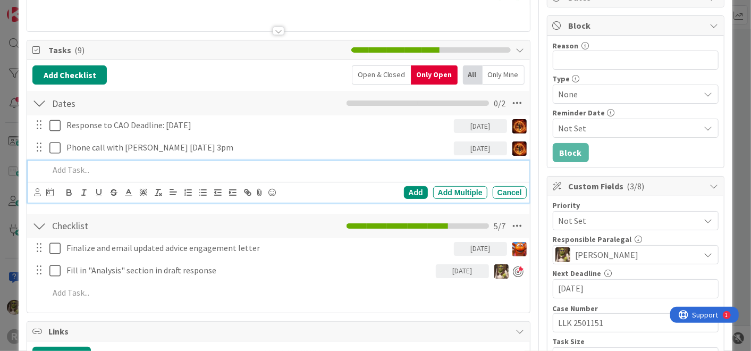
click at [171, 166] on p at bounding box center [285, 170] width 473 height 12
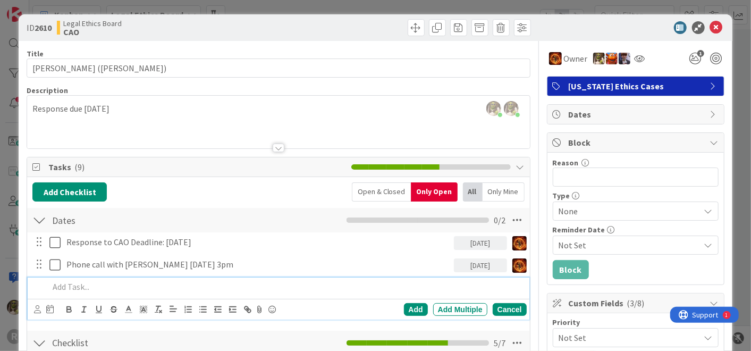
scroll to position [0, 0]
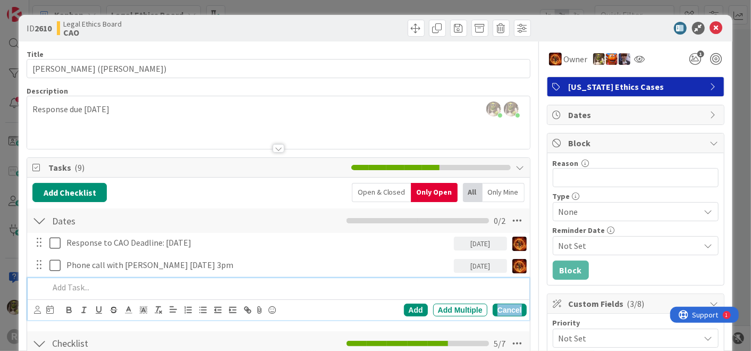
click at [501, 308] on div "Cancel" at bounding box center [510, 310] width 34 height 13
click at [133, 283] on p at bounding box center [285, 287] width 473 height 12
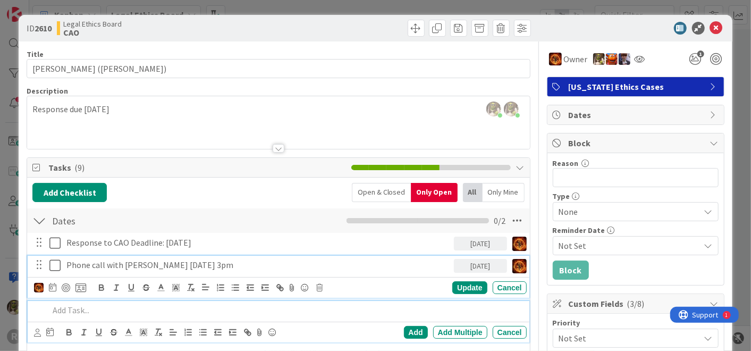
click at [241, 264] on p "Phone call with Linda Klaschke 10/16 @ 3pm" at bounding box center [257, 265] width 383 height 12
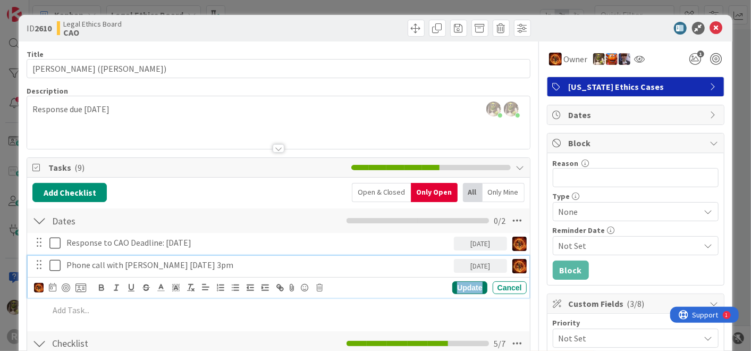
click at [461, 287] on div "Update" at bounding box center [469, 287] width 35 height 13
click at [178, 263] on p "Phone call with Linda Klaschke 10/16 @ 3pm" at bounding box center [257, 265] width 383 height 12
click at [468, 285] on div "Update" at bounding box center [469, 287] width 35 height 13
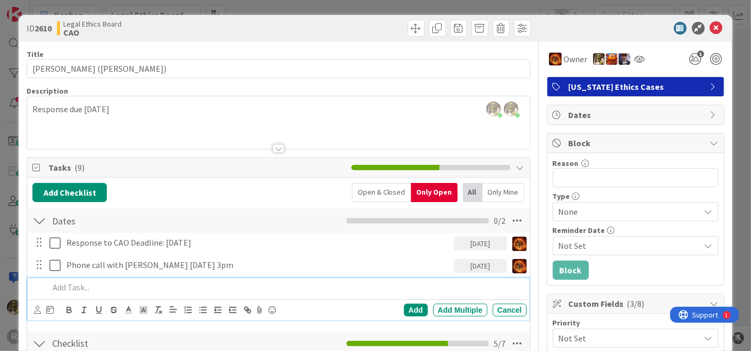
click at [131, 294] on div at bounding box center [286, 287] width 482 height 19
click at [50, 312] on icon at bounding box center [49, 309] width 7 height 9
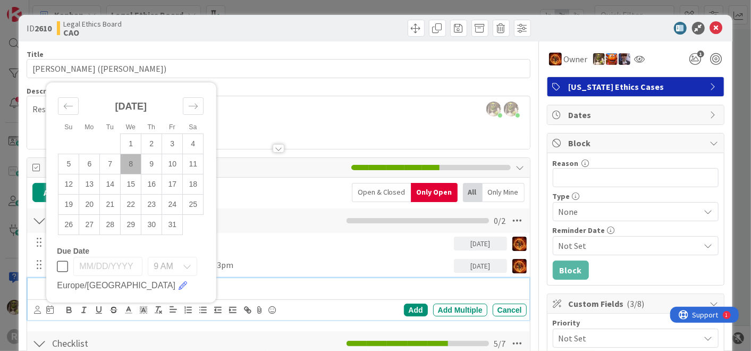
click at [267, 288] on p "Set a phone call" at bounding box center [285, 287] width 473 height 12
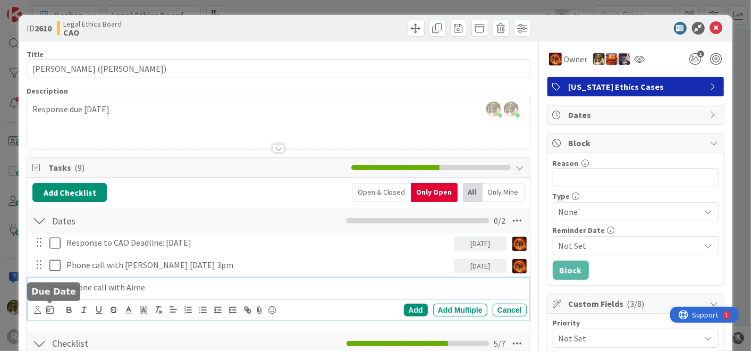
click at [52, 310] on icon at bounding box center [49, 309] width 7 height 9
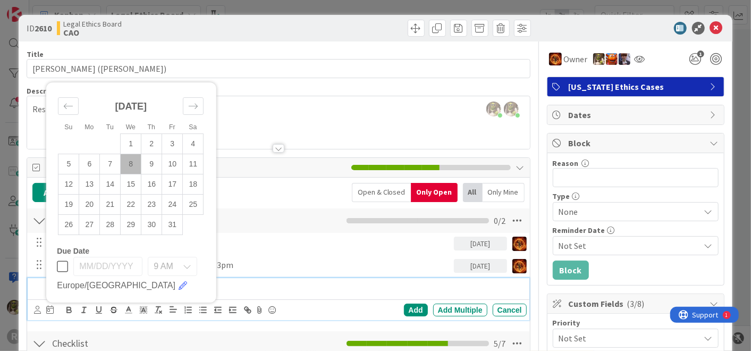
click at [237, 290] on p "Set a phone call with Aime" at bounding box center [285, 287] width 473 height 12
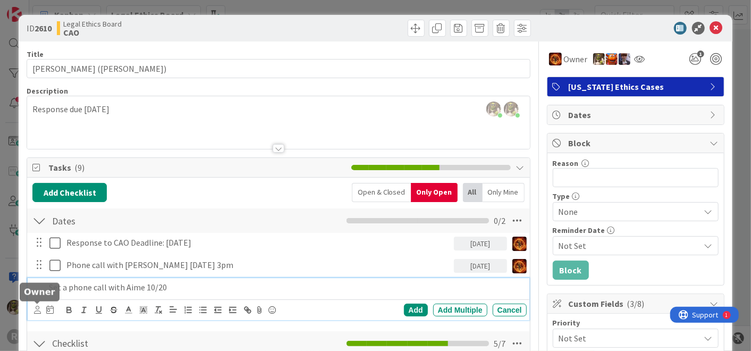
click at [35, 311] on icon at bounding box center [37, 310] width 7 height 8
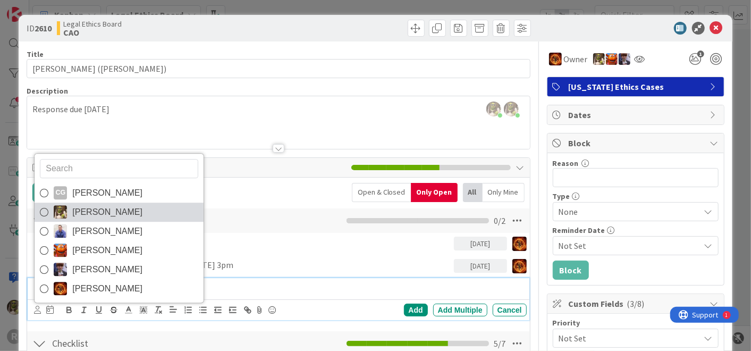
click at [96, 218] on span "Devine Gines" at bounding box center [107, 212] width 70 height 16
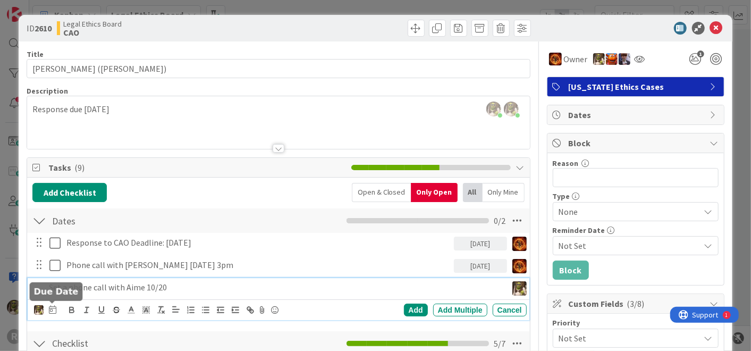
click at [54, 309] on icon at bounding box center [52, 309] width 7 height 9
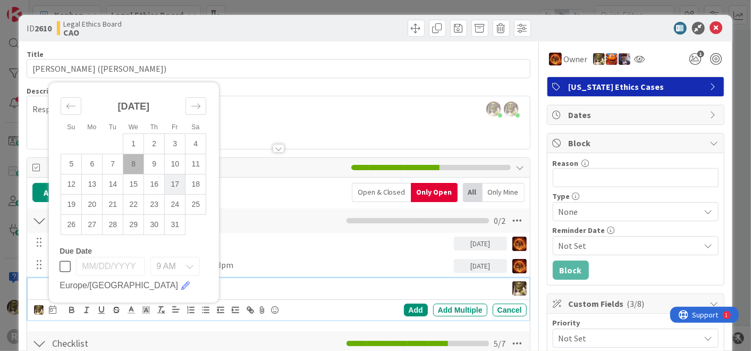
click at [179, 183] on td "17" at bounding box center [175, 184] width 21 height 20
type input "10/17/2025"
click at [404, 313] on div "Add" at bounding box center [416, 310] width 24 height 13
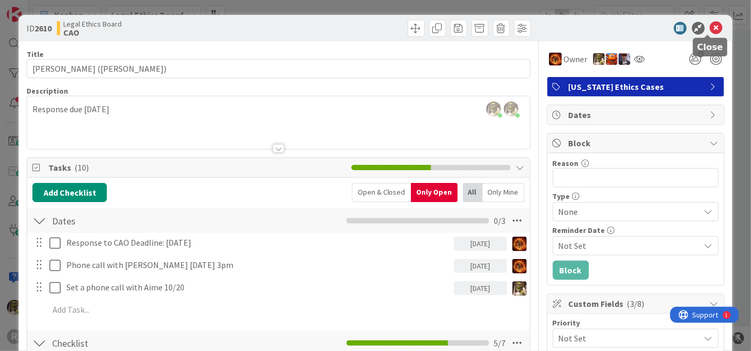
click at [710, 26] on icon at bounding box center [716, 28] width 13 height 13
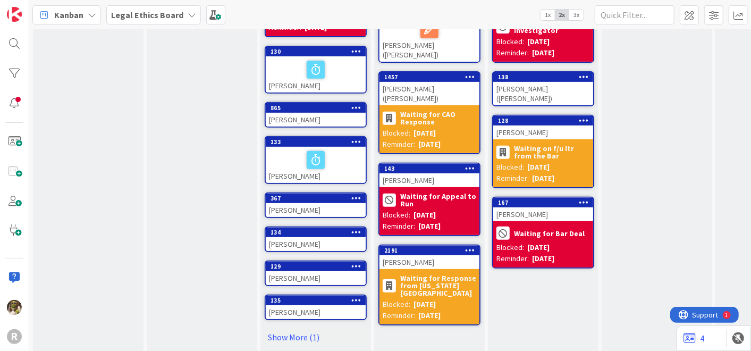
scroll to position [234, 0]
click at [430, 173] on div "RUNSTEIN, Robin" at bounding box center [430, 180] width 100 height 14
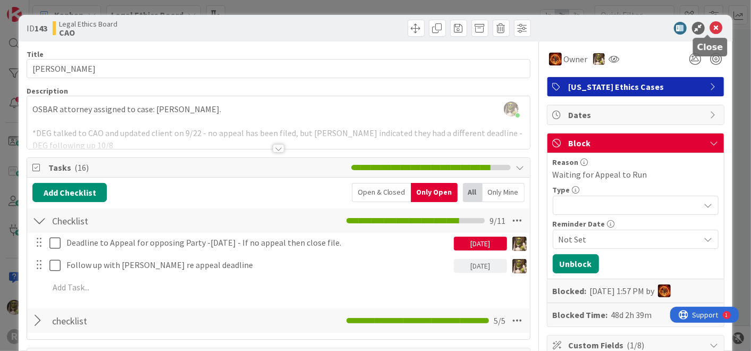
click at [710, 28] on icon at bounding box center [716, 28] width 13 height 13
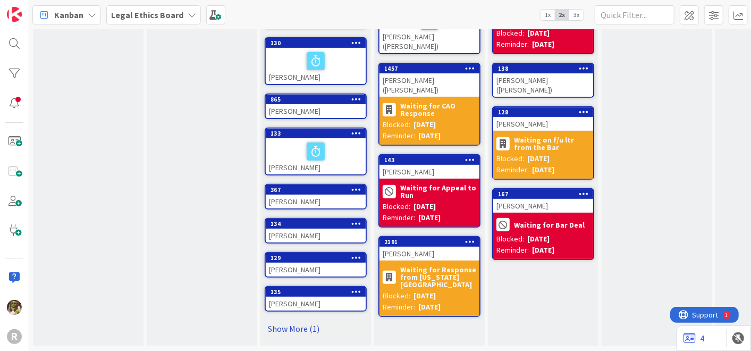
scroll to position [246, 0]
click at [293, 320] on link "Show More (1)" at bounding box center [316, 328] width 102 height 17
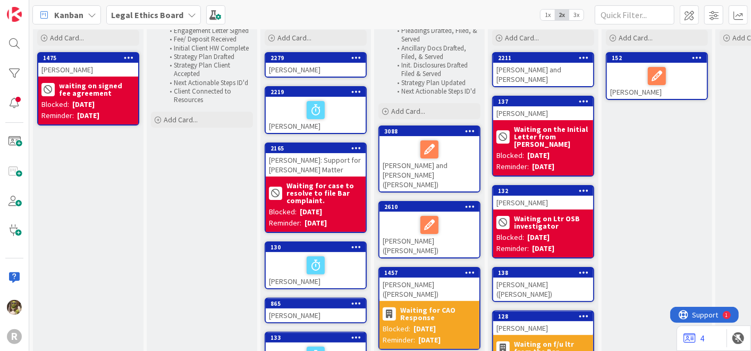
scroll to position [0, 0]
